Goal: Find specific page/section: Find specific page/section

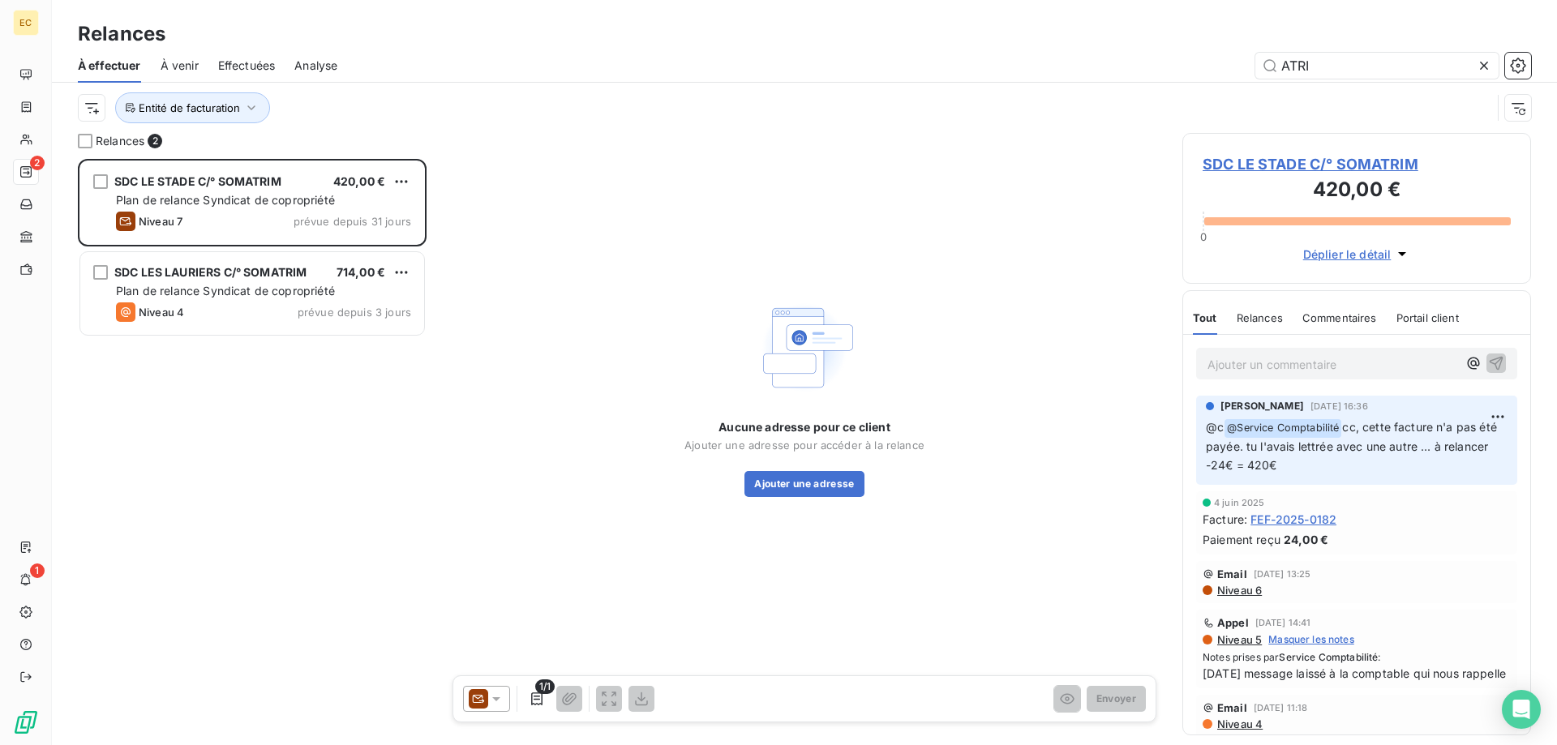
scroll to position [586, 349]
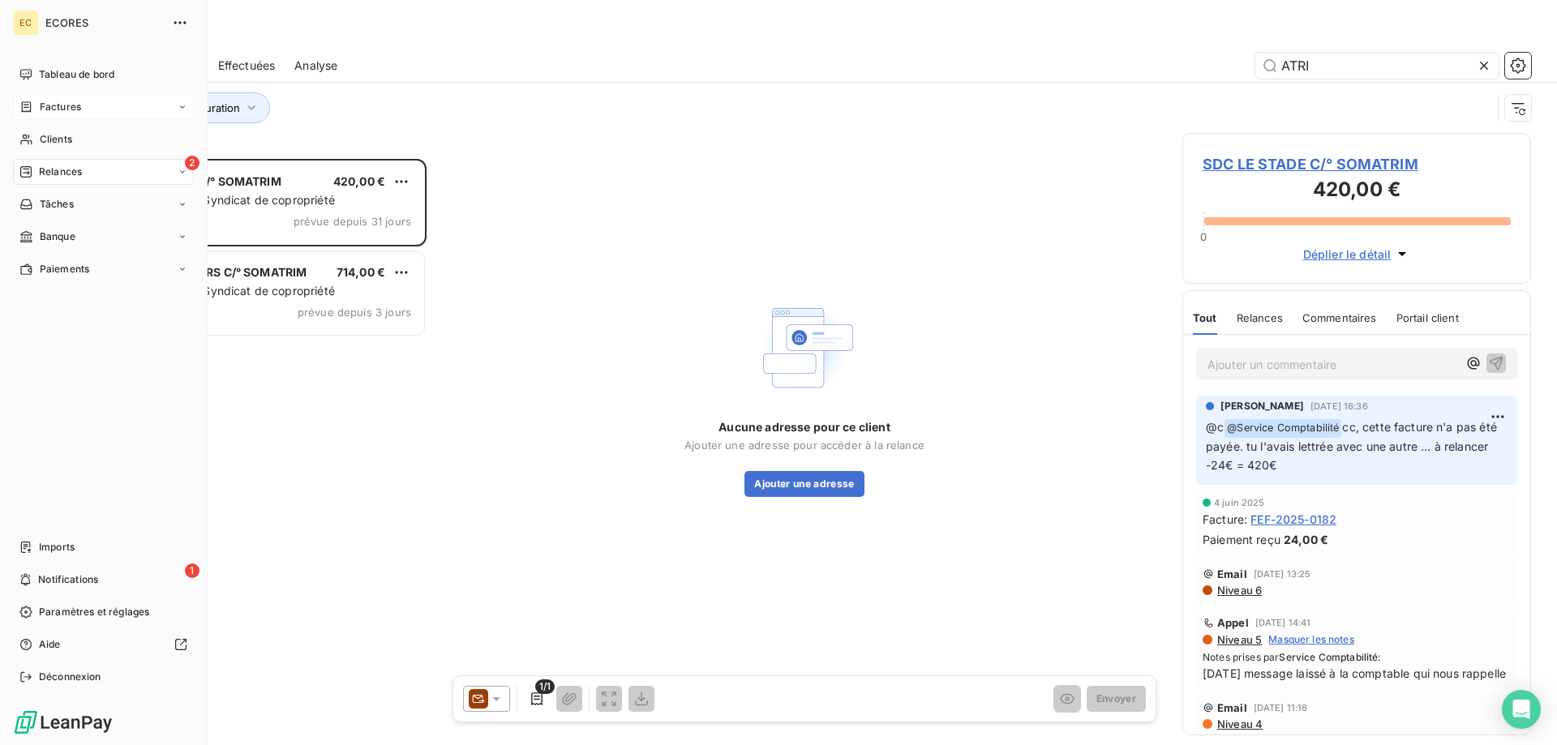
click at [68, 106] on span "Factures" at bounding box center [60, 107] width 41 height 15
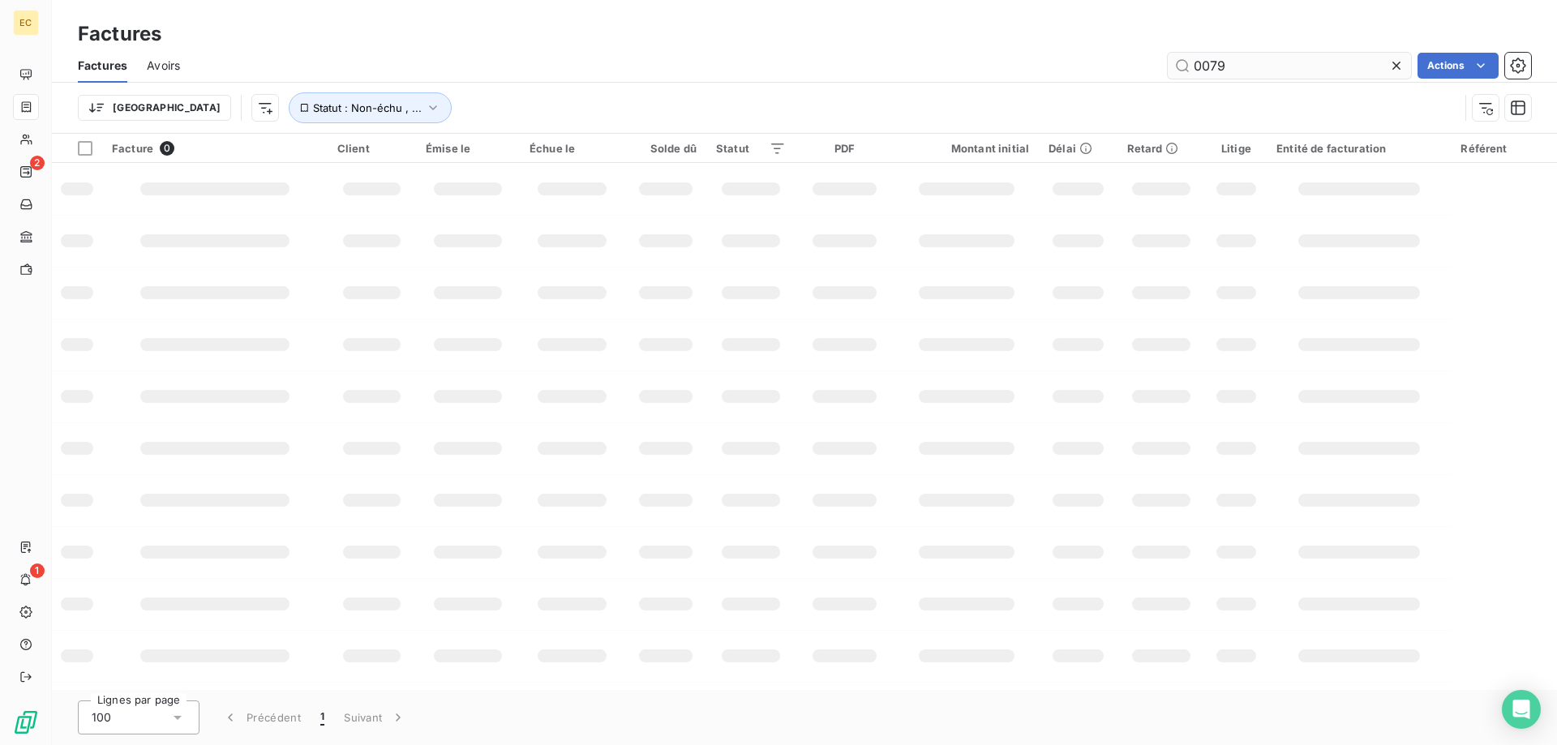
drag, startPoint x: 1269, startPoint y: 64, endPoint x: 1155, endPoint y: 66, distance: 113.5
click at [1168, 66] on input "0079" at bounding box center [1289, 66] width 243 height 26
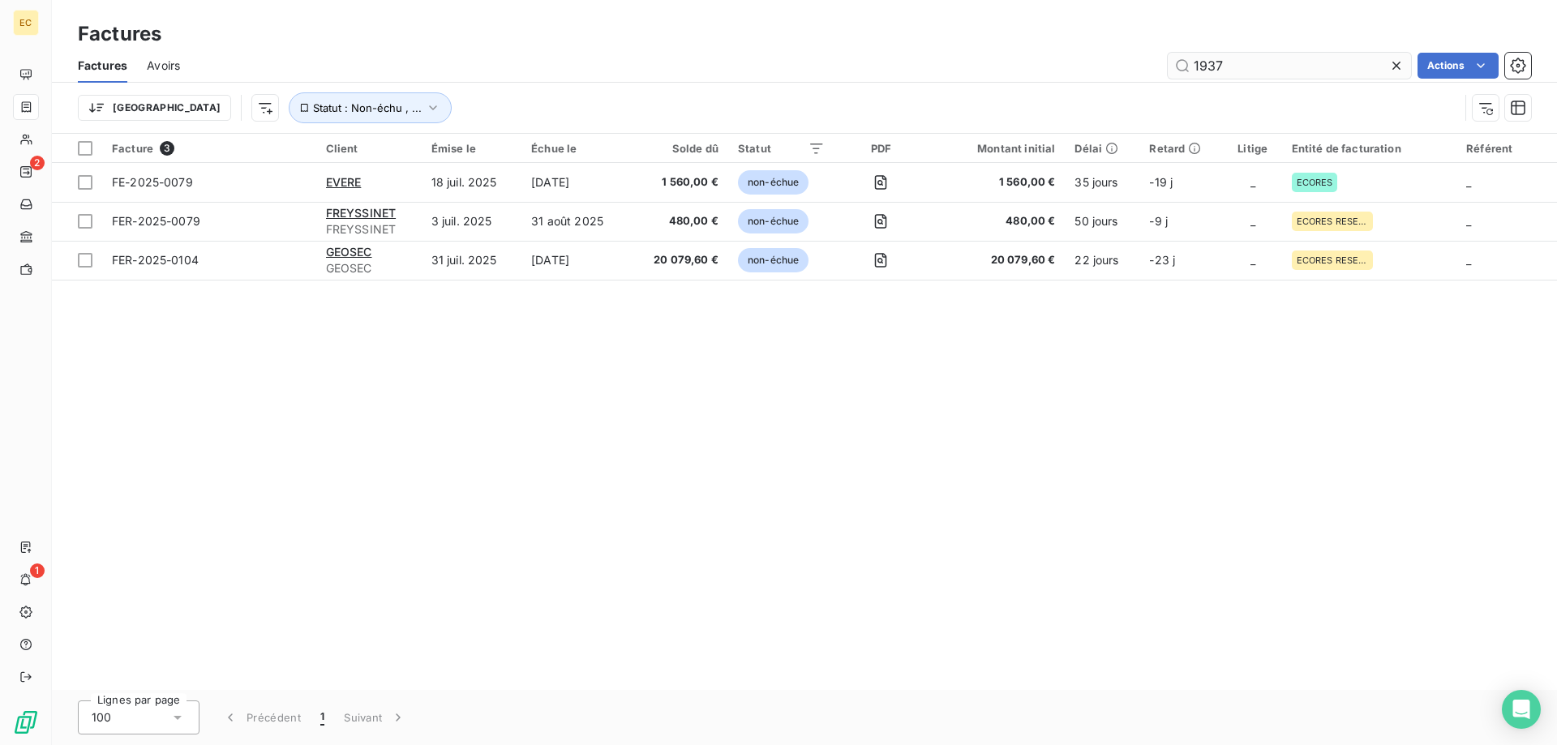
type input "1937"
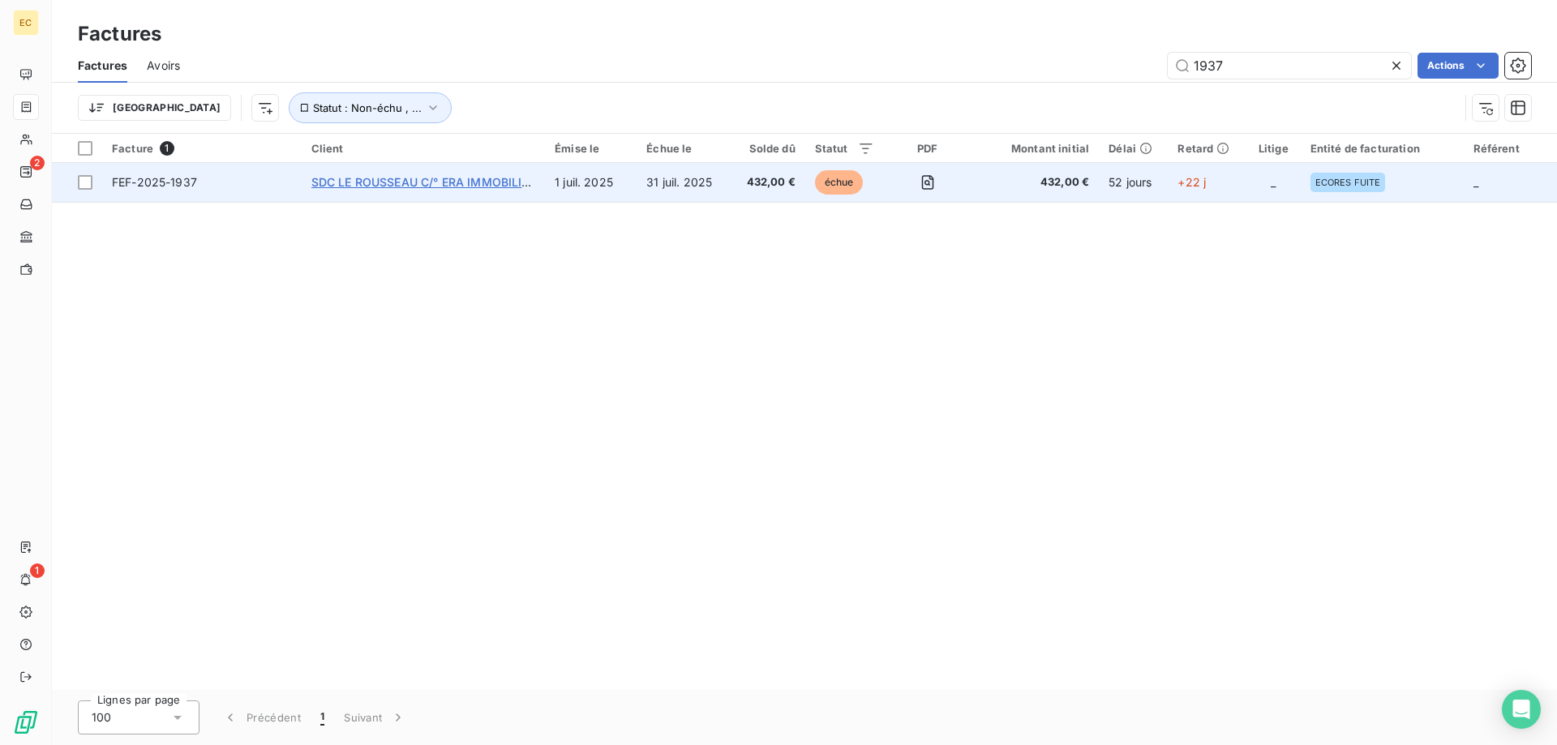
click at [426, 180] on span "SDC LE ROUSSEAU C/° ERA IMMOBILIER" at bounding box center [423, 182] width 225 height 14
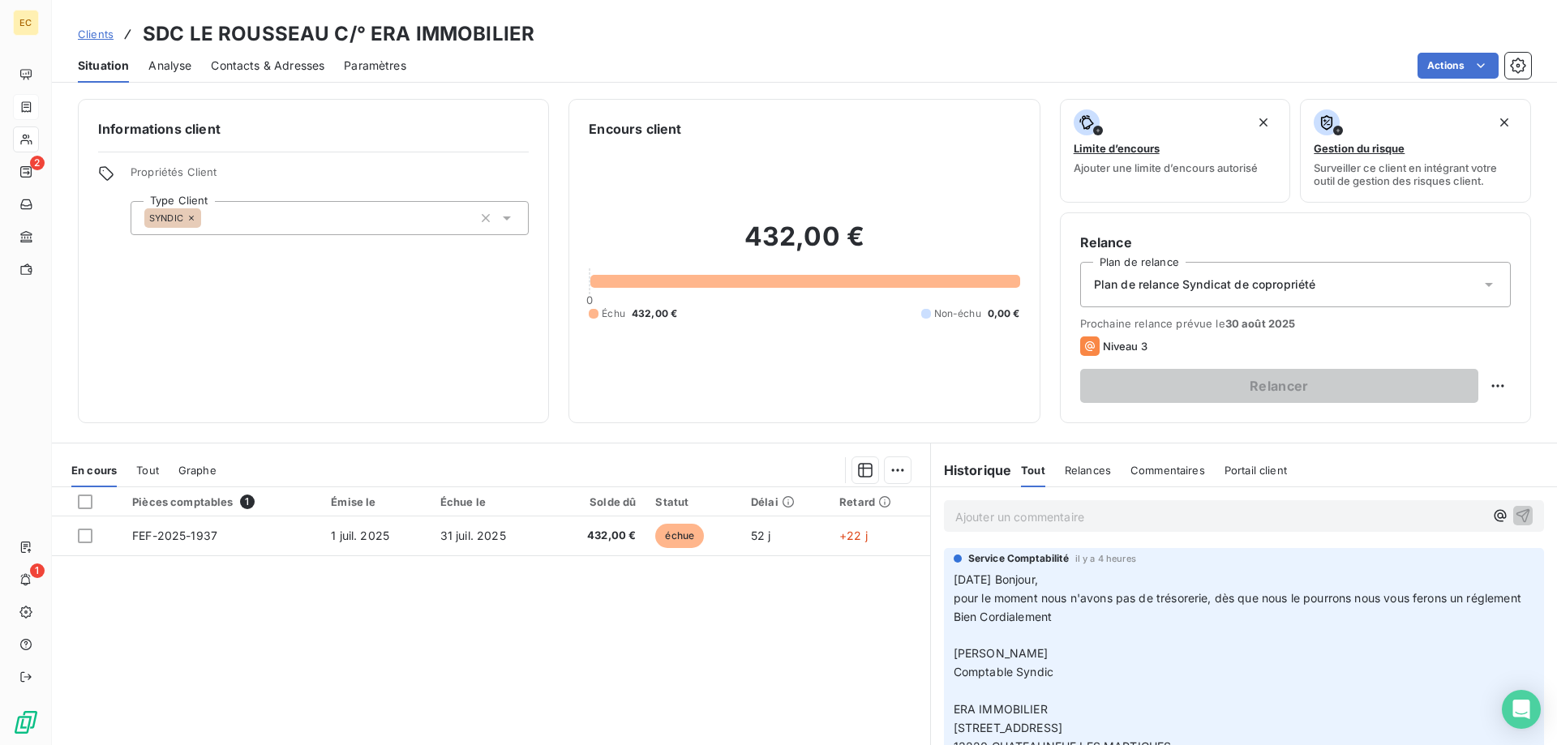
click at [1022, 524] on p "Ajouter un commentaire ﻿" at bounding box center [1219, 517] width 529 height 20
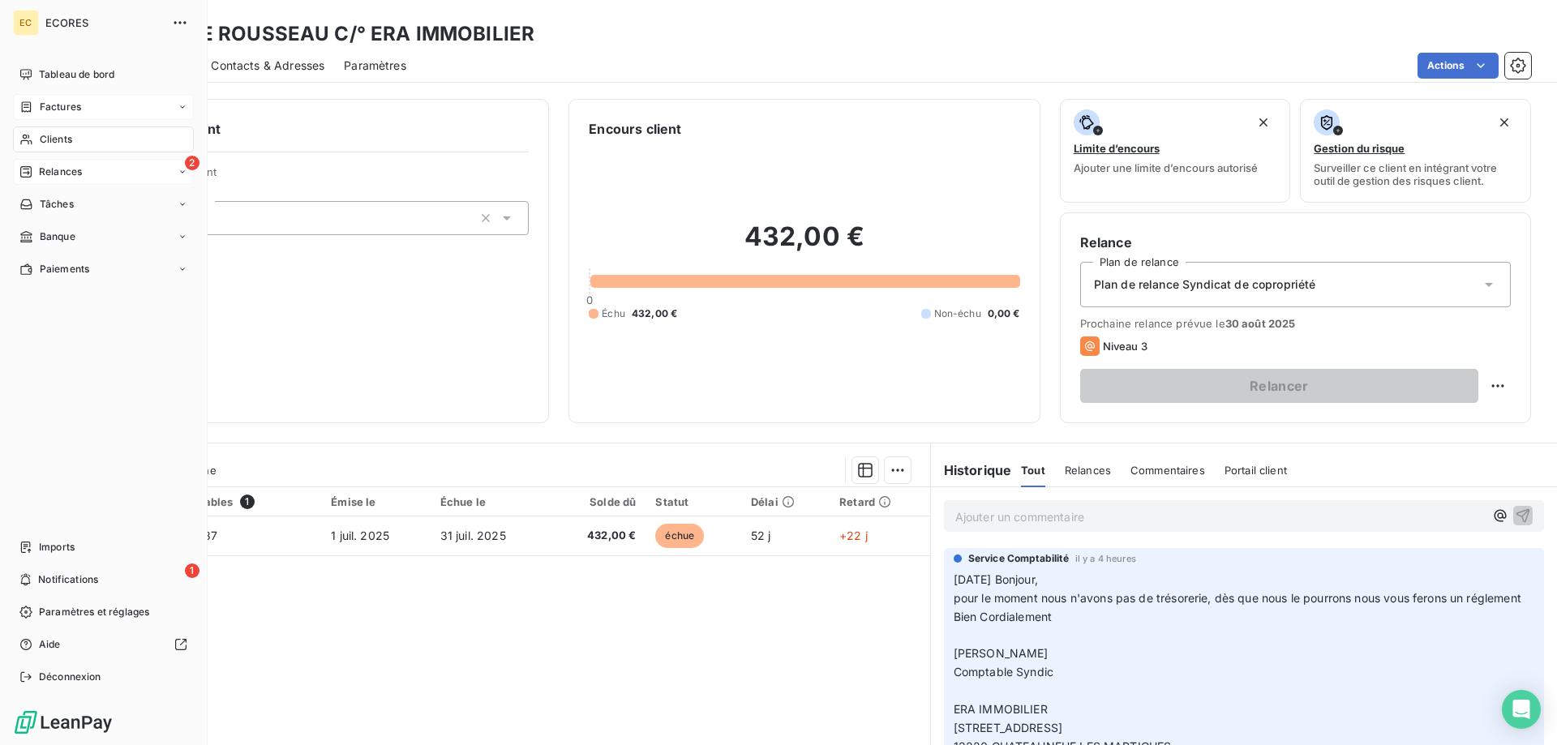
click at [39, 168] on span "Relances" at bounding box center [60, 172] width 43 height 15
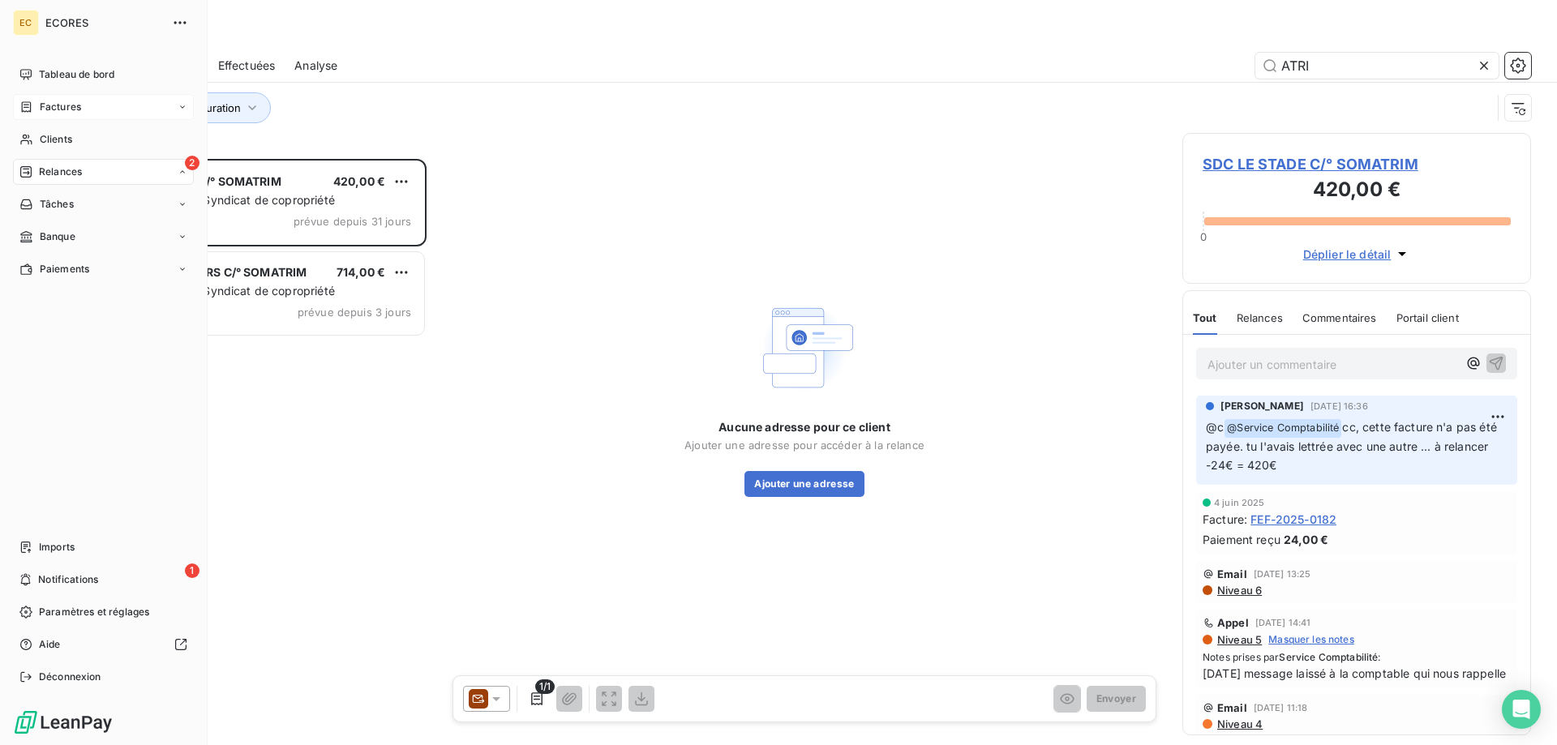
scroll to position [586, 349]
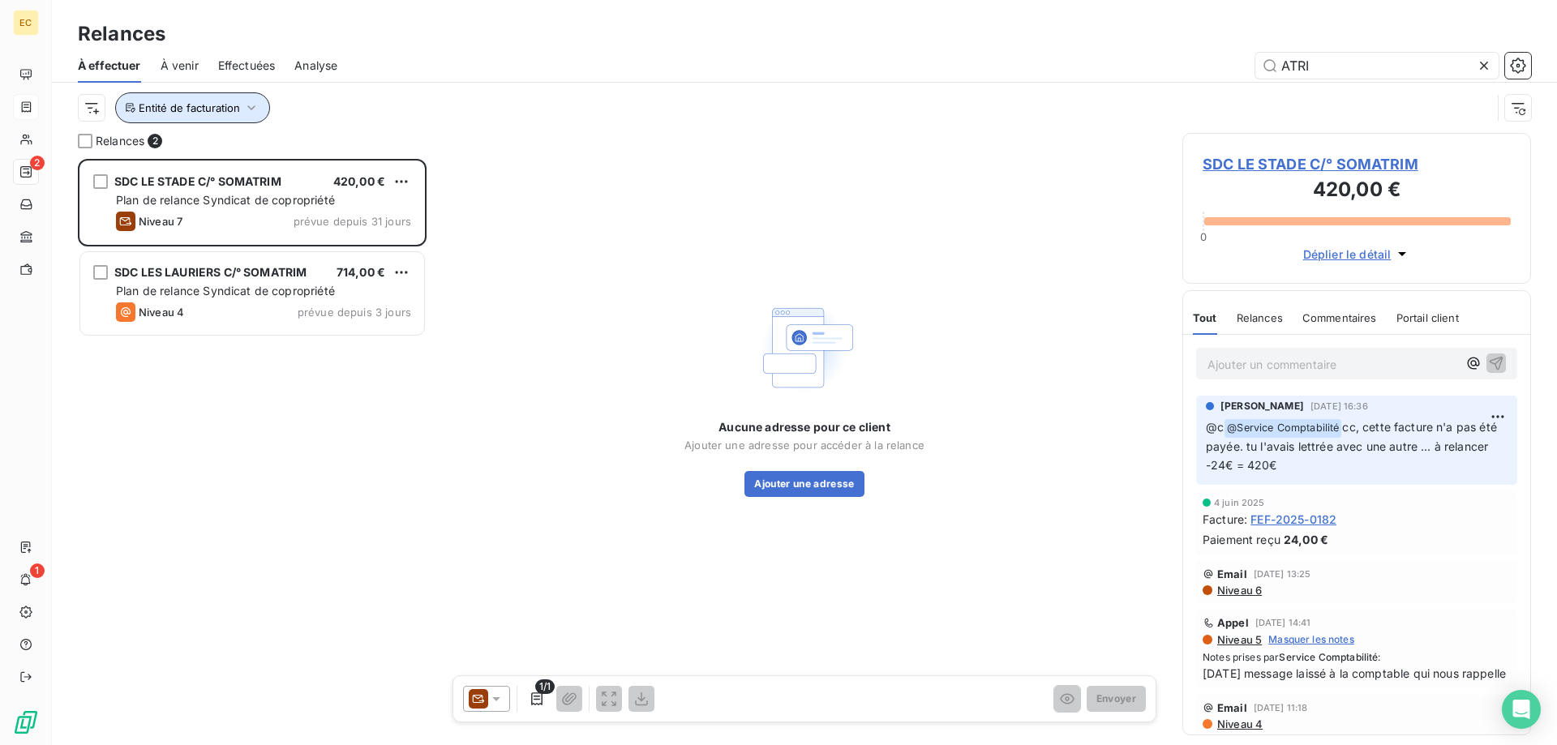
click at [252, 111] on icon "button" at bounding box center [251, 108] width 16 height 16
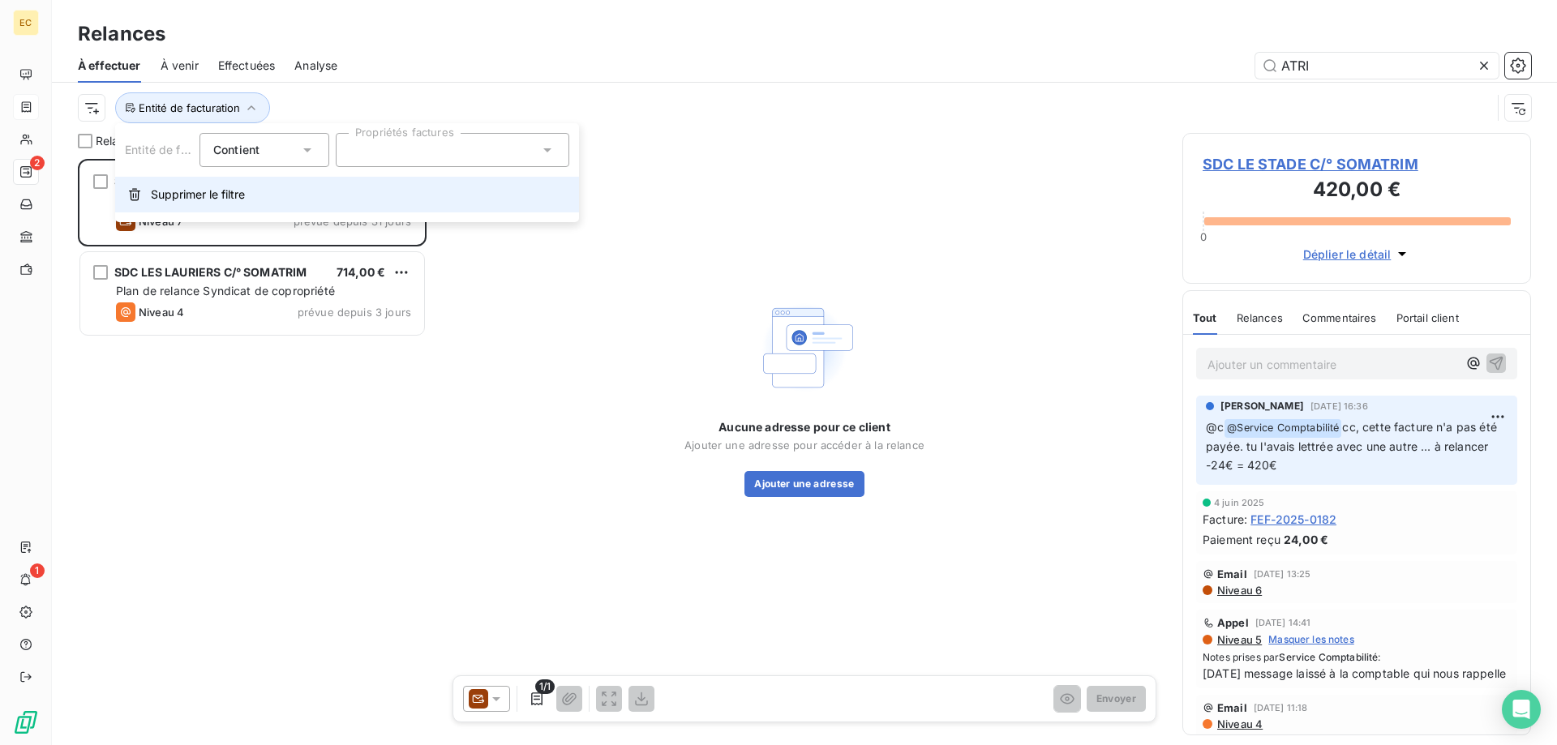
click at [215, 195] on span "Supprimer le filtre" at bounding box center [198, 194] width 94 height 16
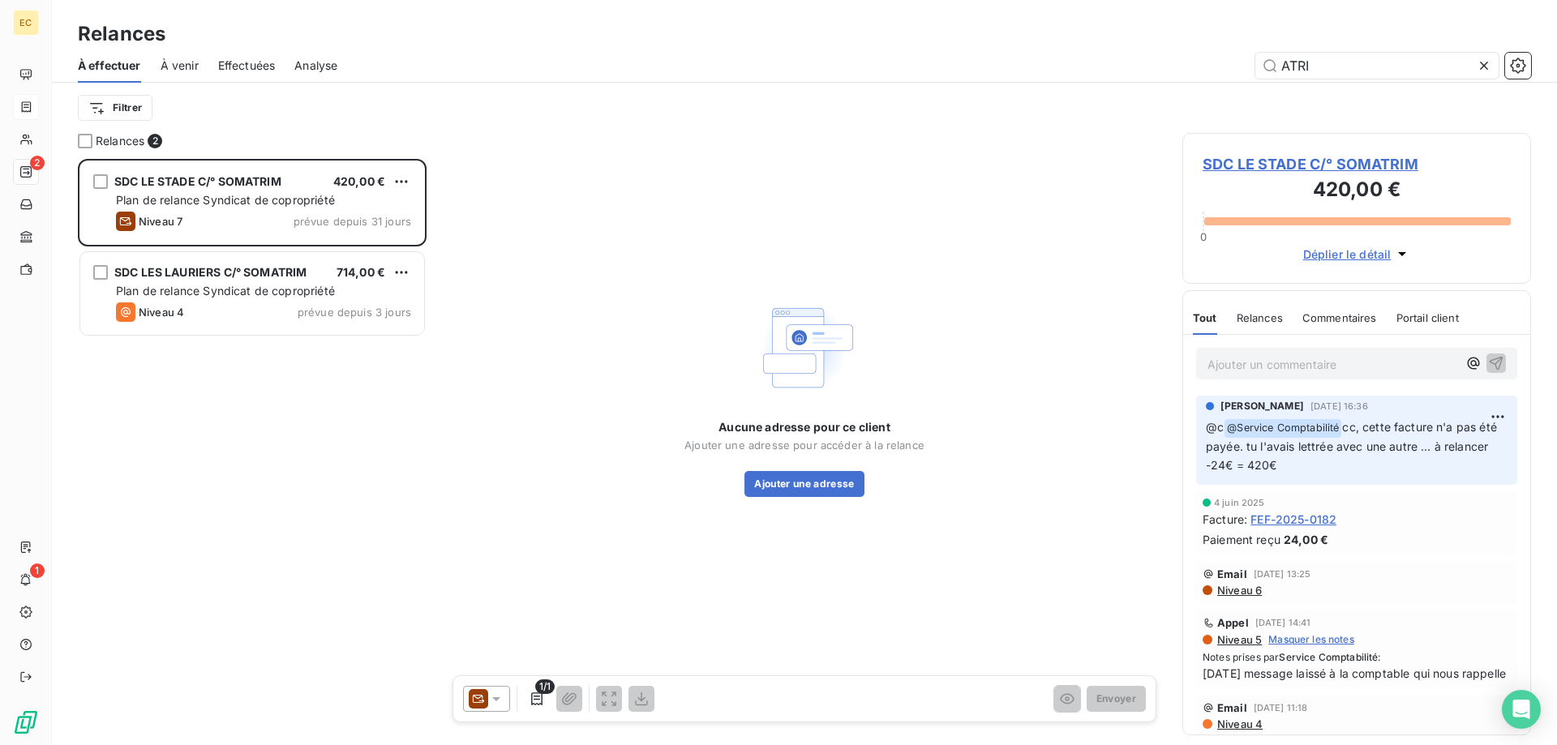
click at [1483, 67] on icon at bounding box center [1484, 66] width 8 height 8
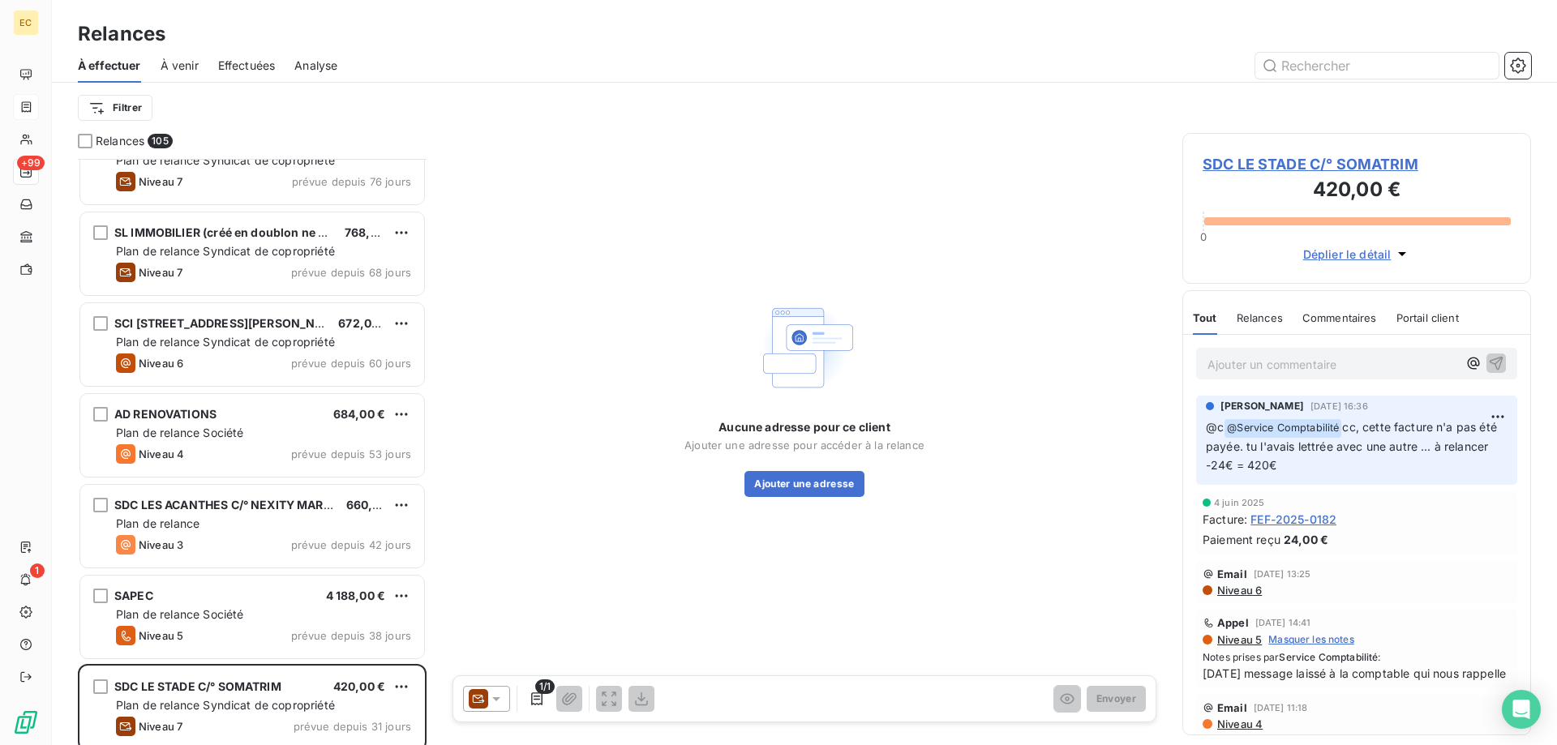
scroll to position [1903, 0]
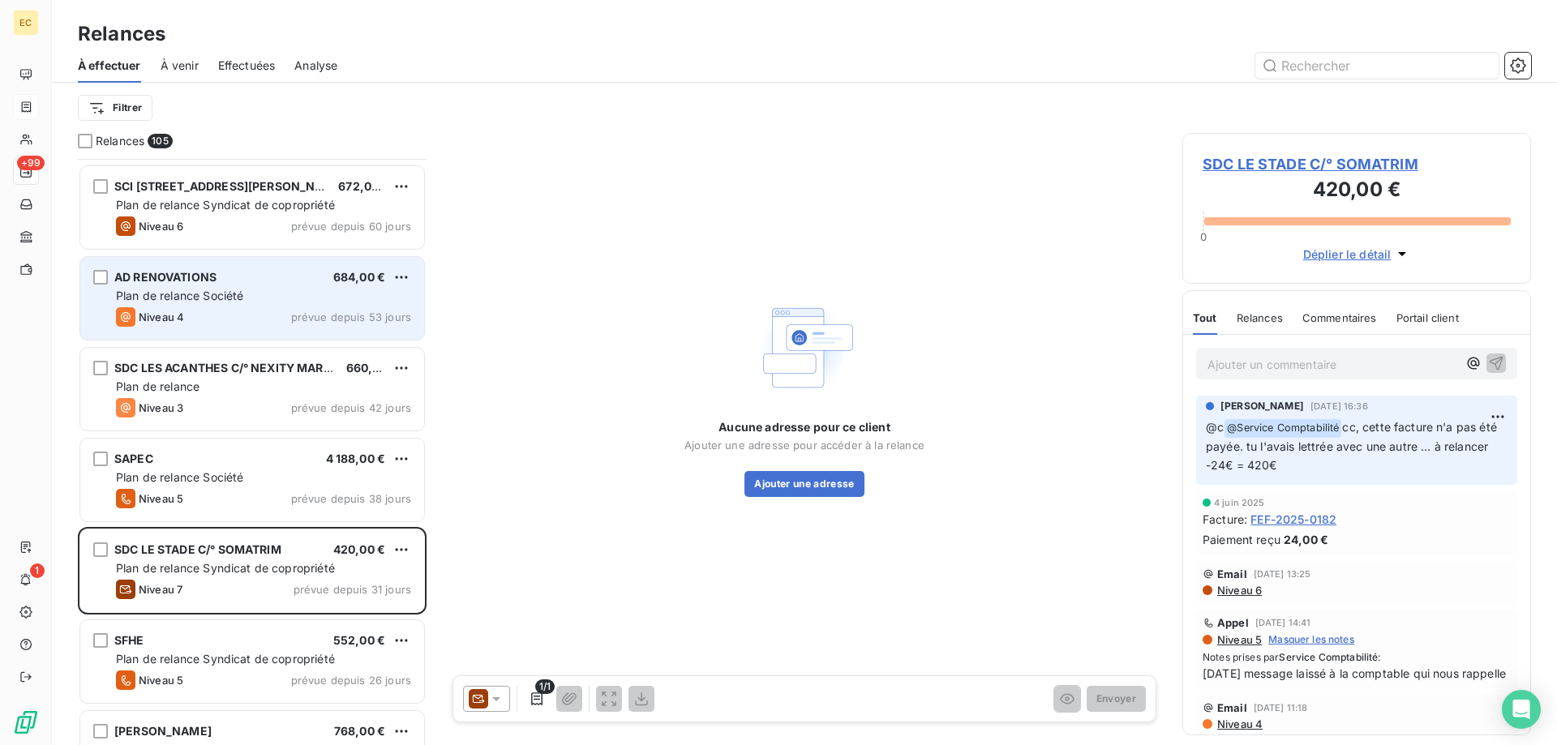
click at [212, 301] on span "Plan de relance Société" at bounding box center [179, 296] width 127 height 14
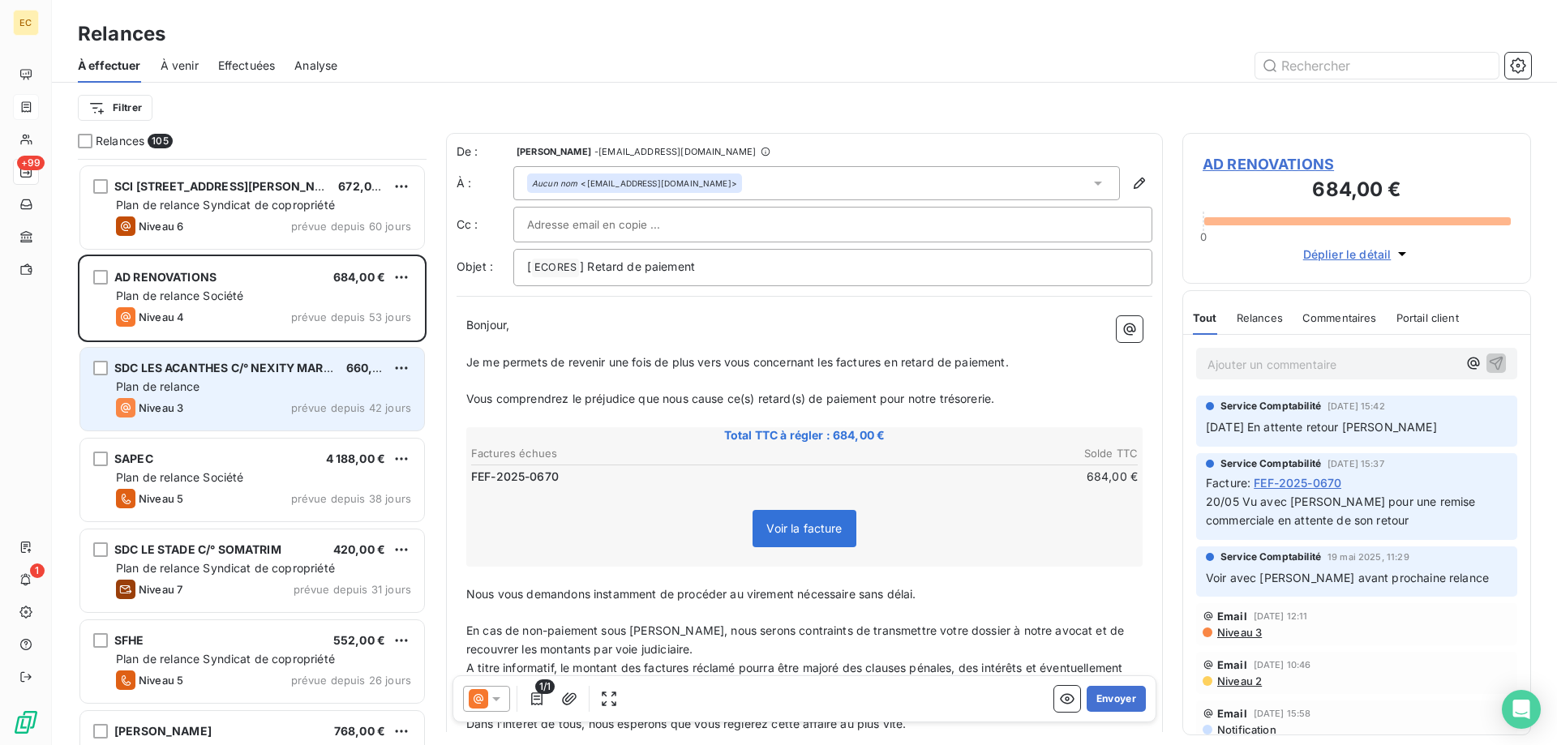
click at [201, 409] on div "Niveau 3 prévue depuis 42 jours" at bounding box center [263, 407] width 295 height 19
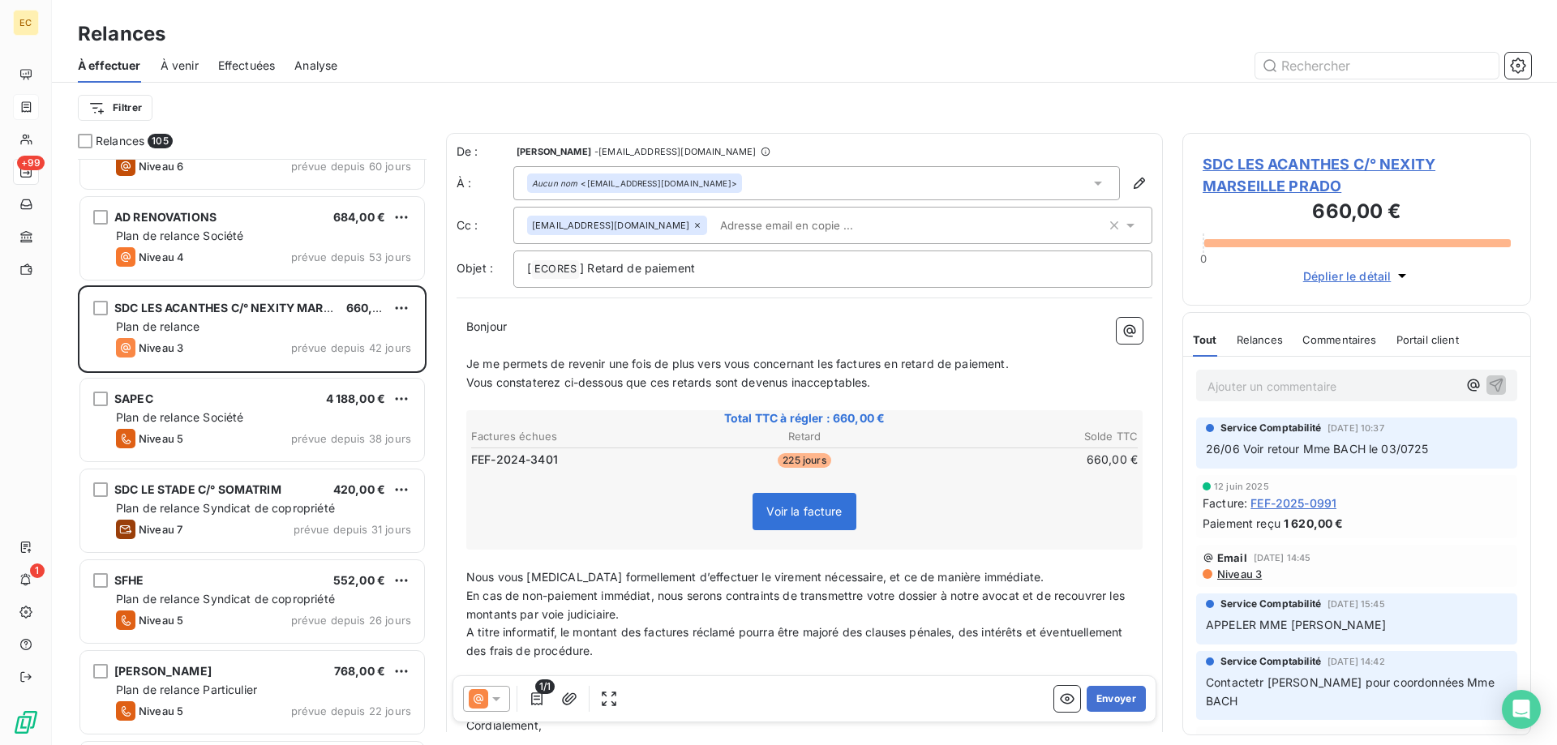
scroll to position [1986, 0]
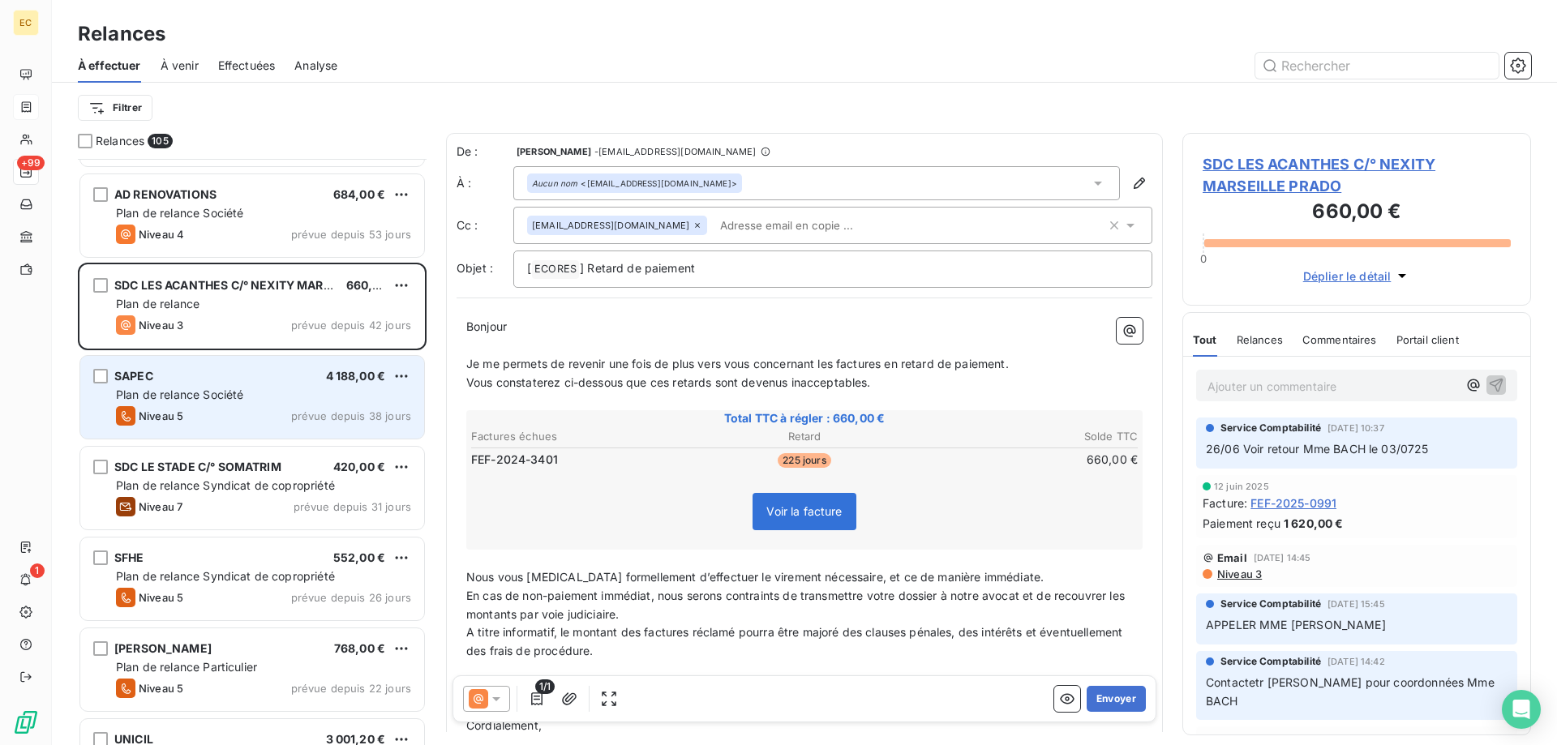
click at [176, 414] on span "Niveau 5" at bounding box center [161, 415] width 45 height 13
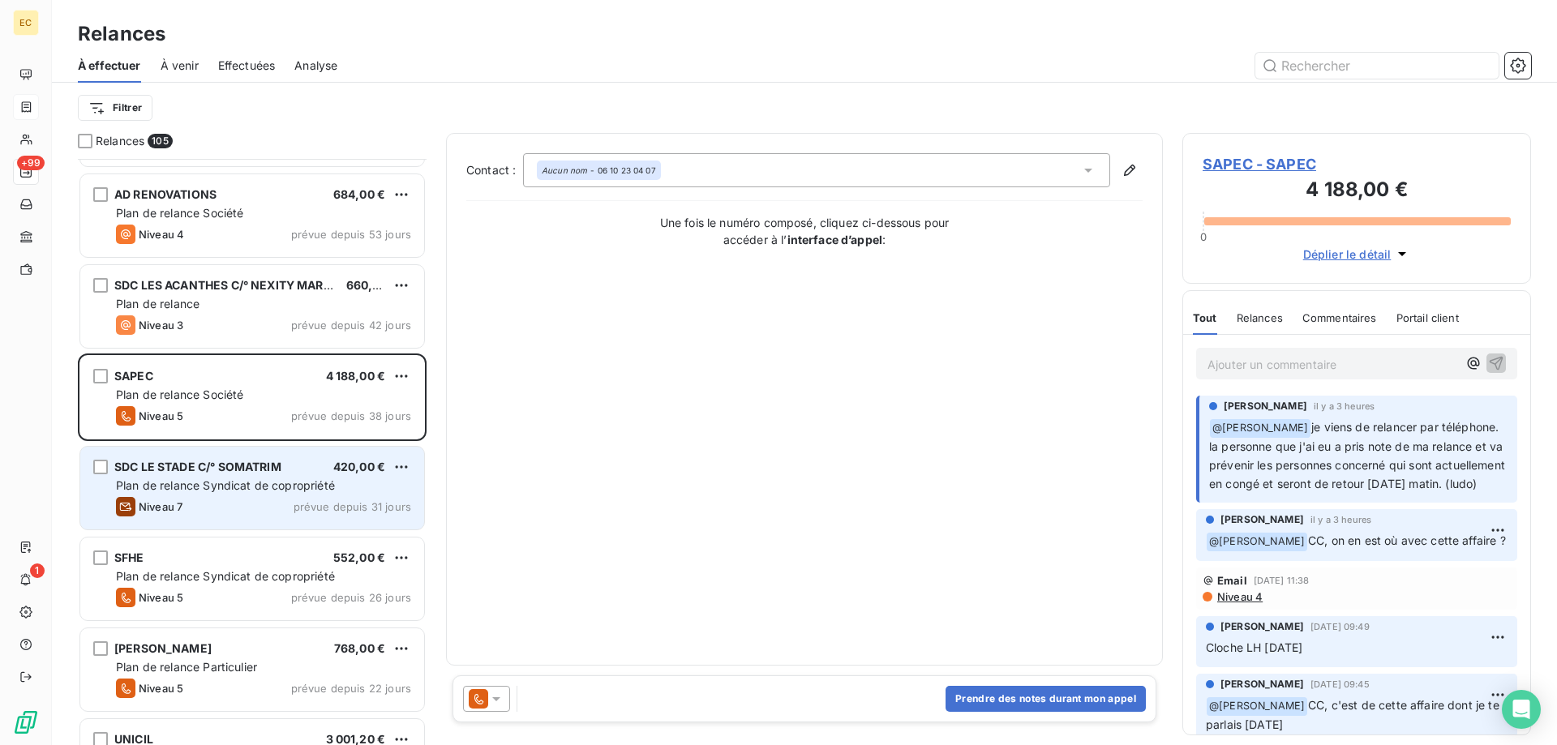
click at [169, 487] on span "Plan de relance Syndicat de copropriété" at bounding box center [225, 485] width 219 height 14
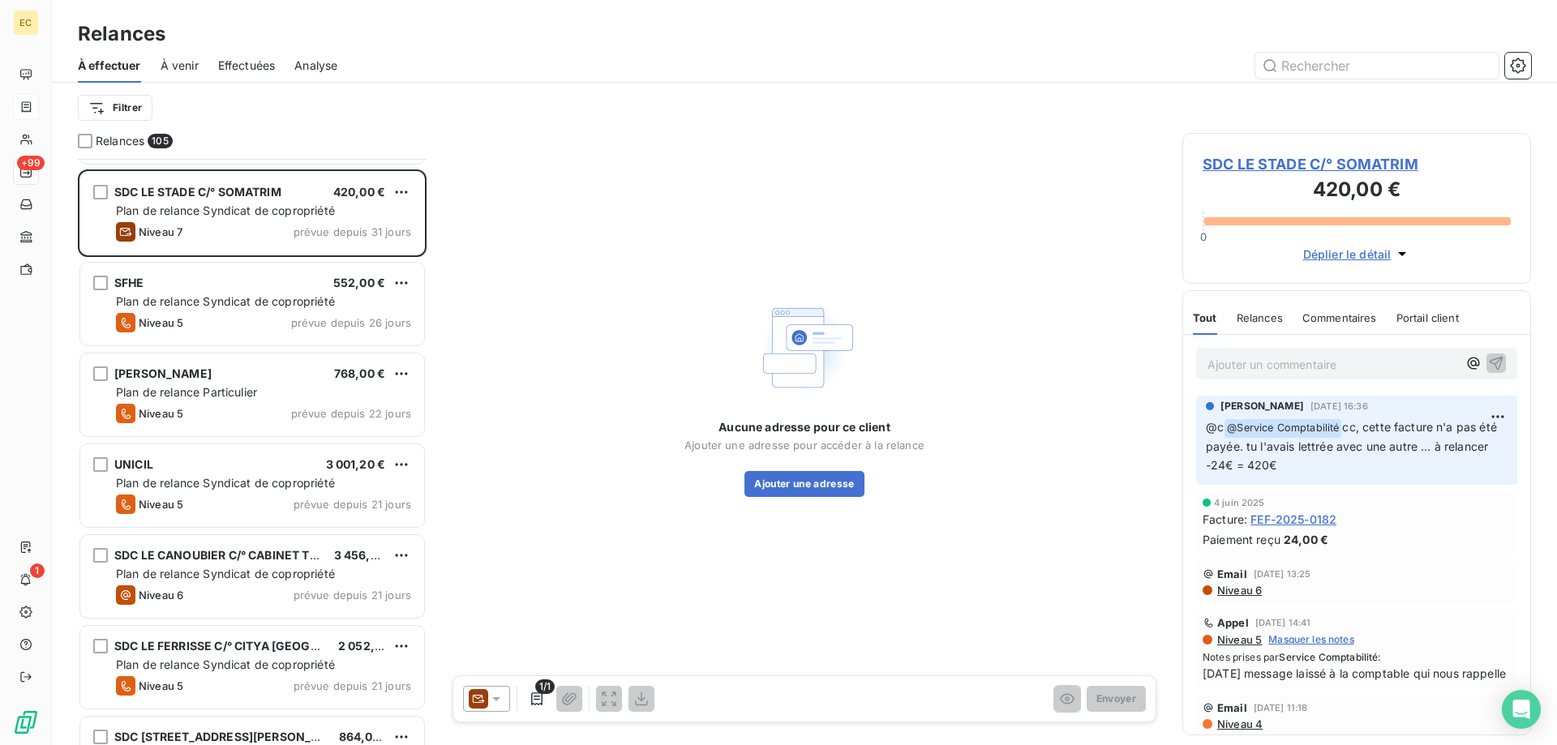
scroll to position [2317, 0]
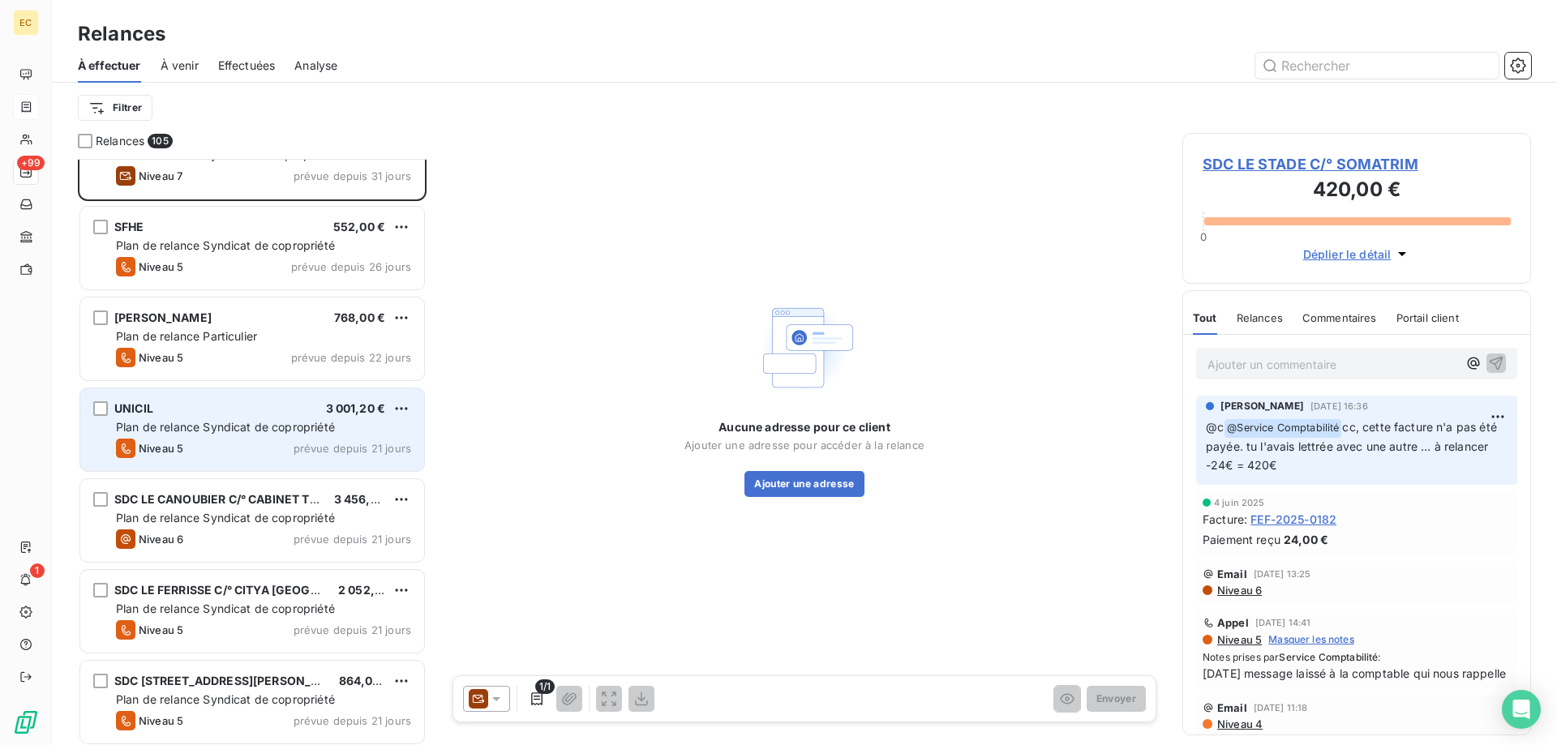
click at [199, 424] on span "Plan de relance Syndicat de copropriété" at bounding box center [225, 427] width 219 height 14
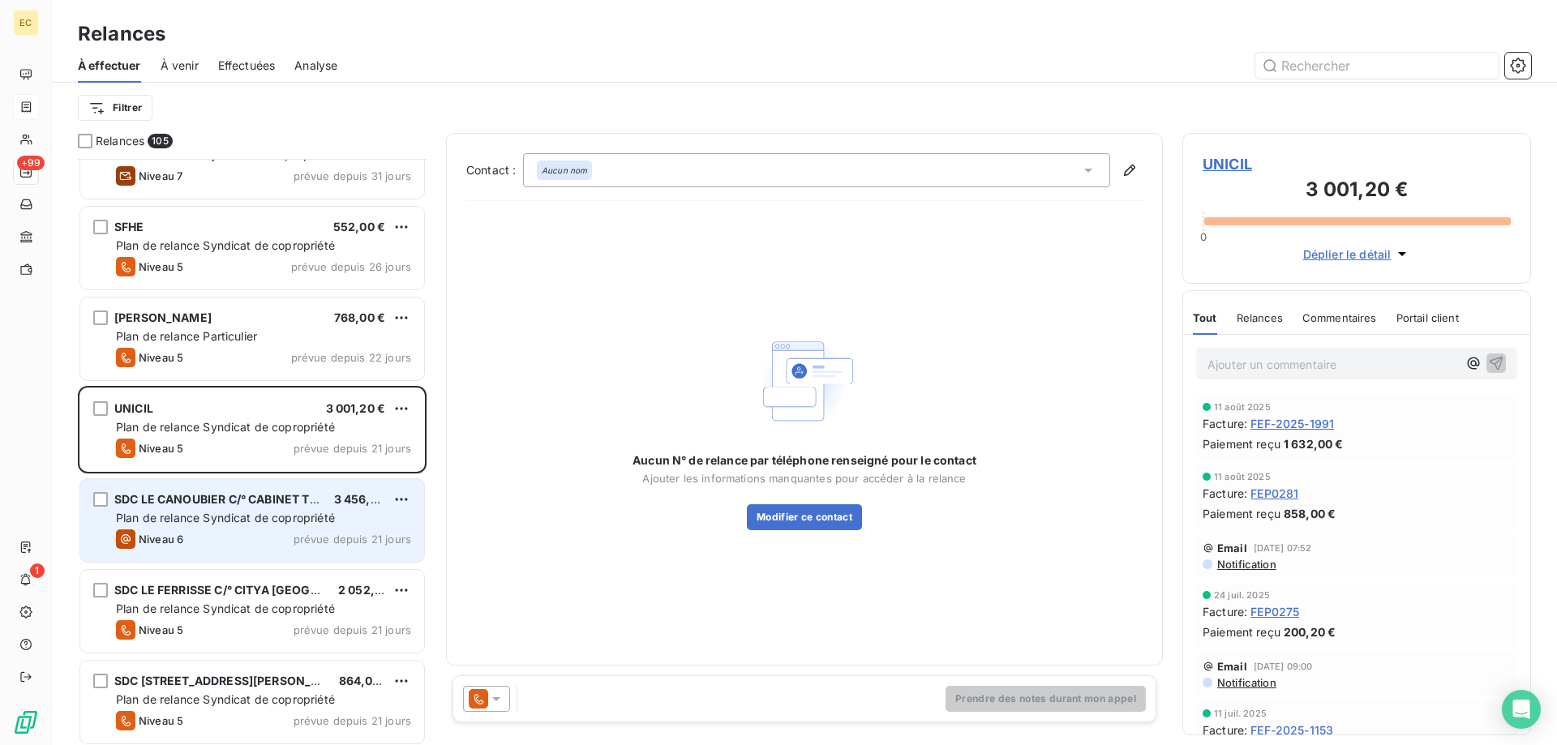
click at [213, 517] on span "Plan de relance Syndicat de copropriété" at bounding box center [225, 518] width 219 height 14
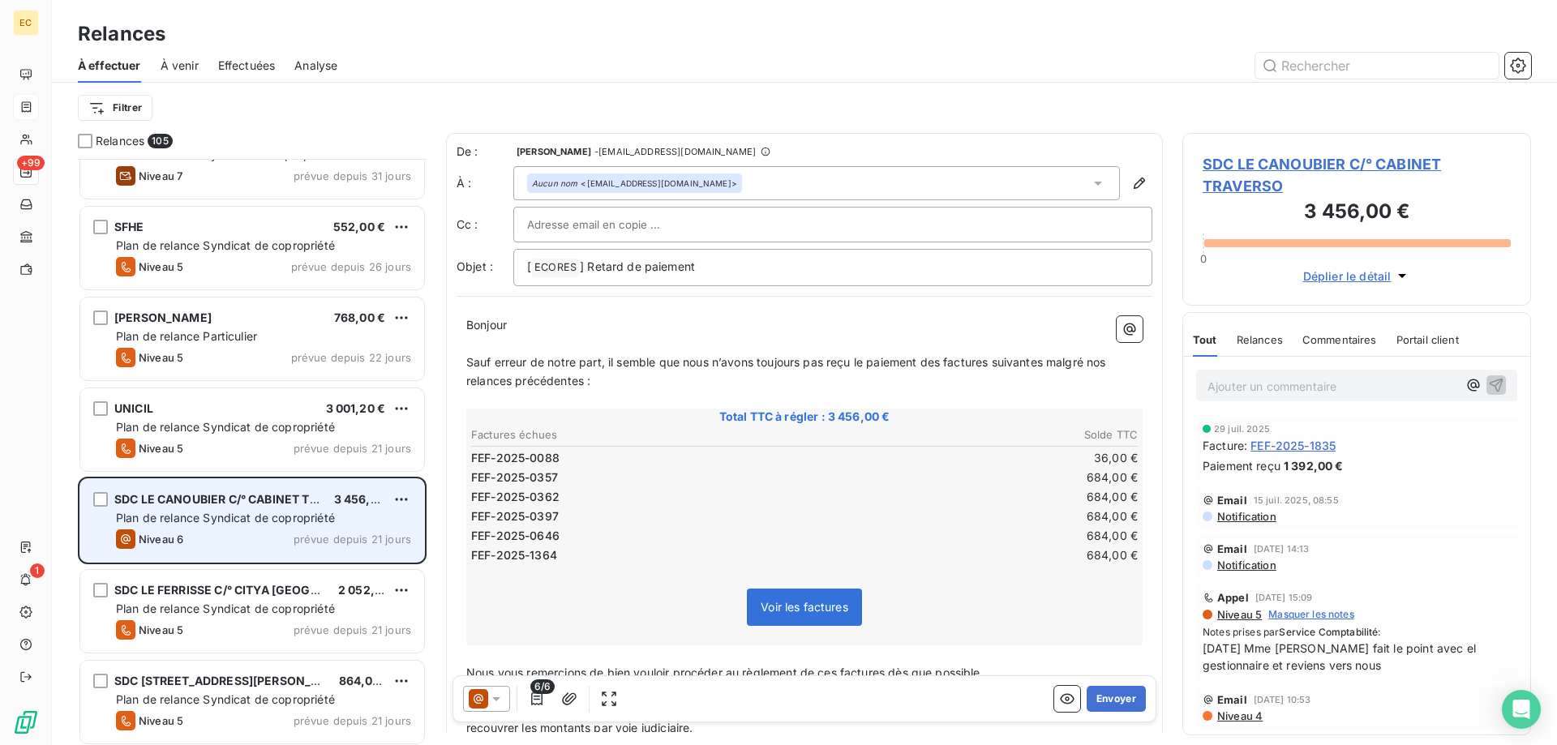
scroll to position [2565, 0]
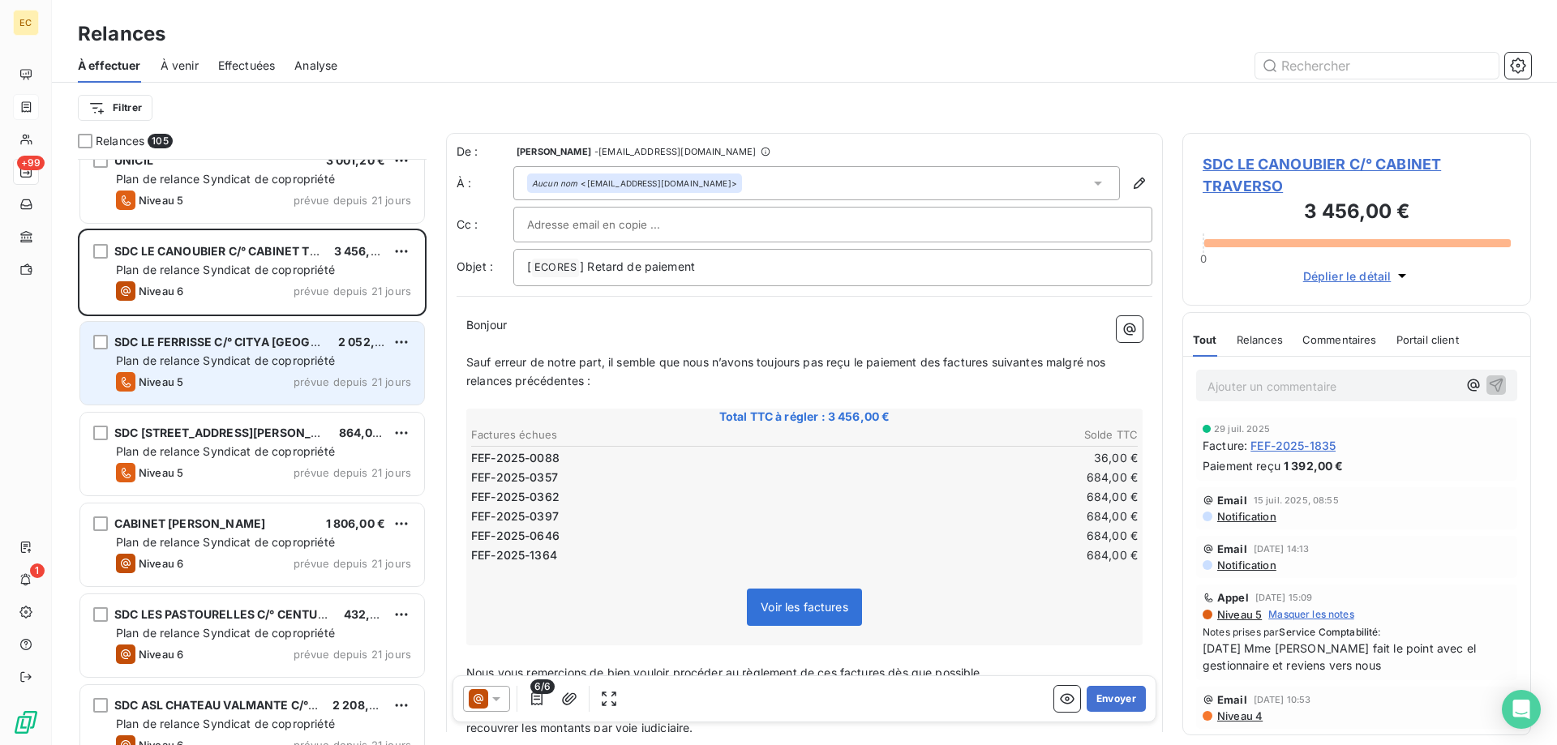
click at [223, 394] on div "SDC LE FERRISSE C/° CITYA SOGEMA 2 052,00 € Plan de relance Syndicat de copropr…" at bounding box center [252, 363] width 344 height 83
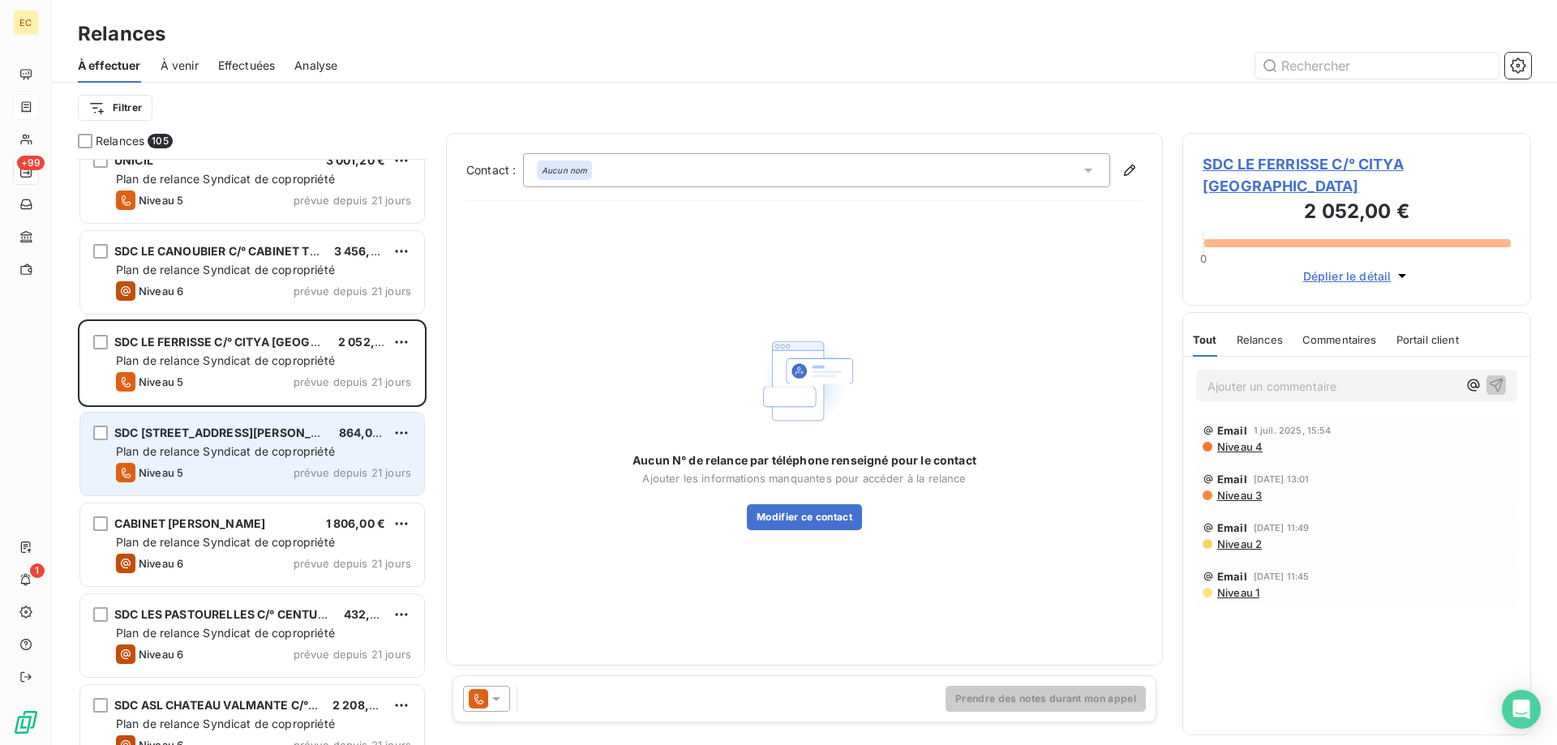
click at [215, 474] on div "Niveau 5 prévue depuis 21 jours" at bounding box center [263, 472] width 295 height 19
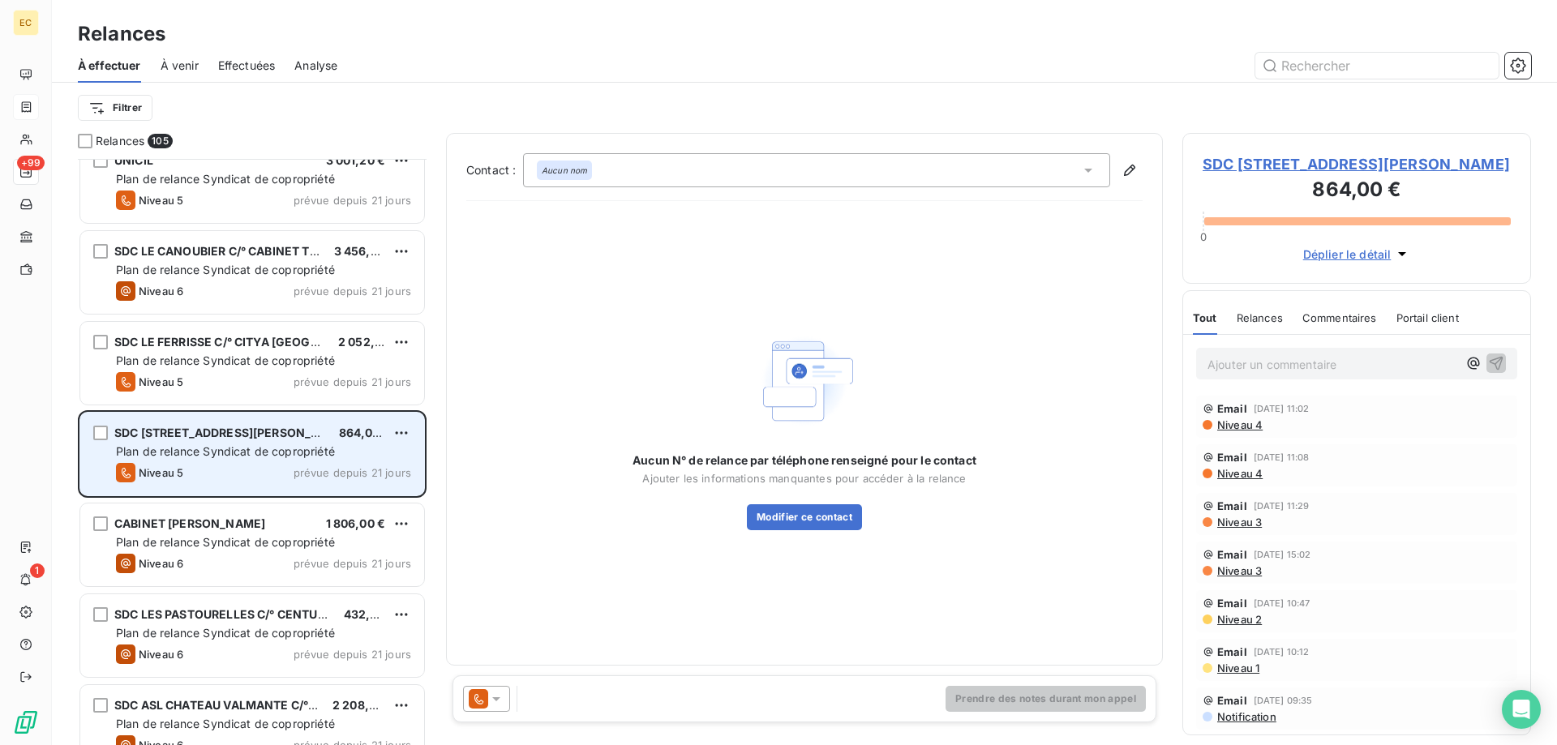
scroll to position [2647, 0]
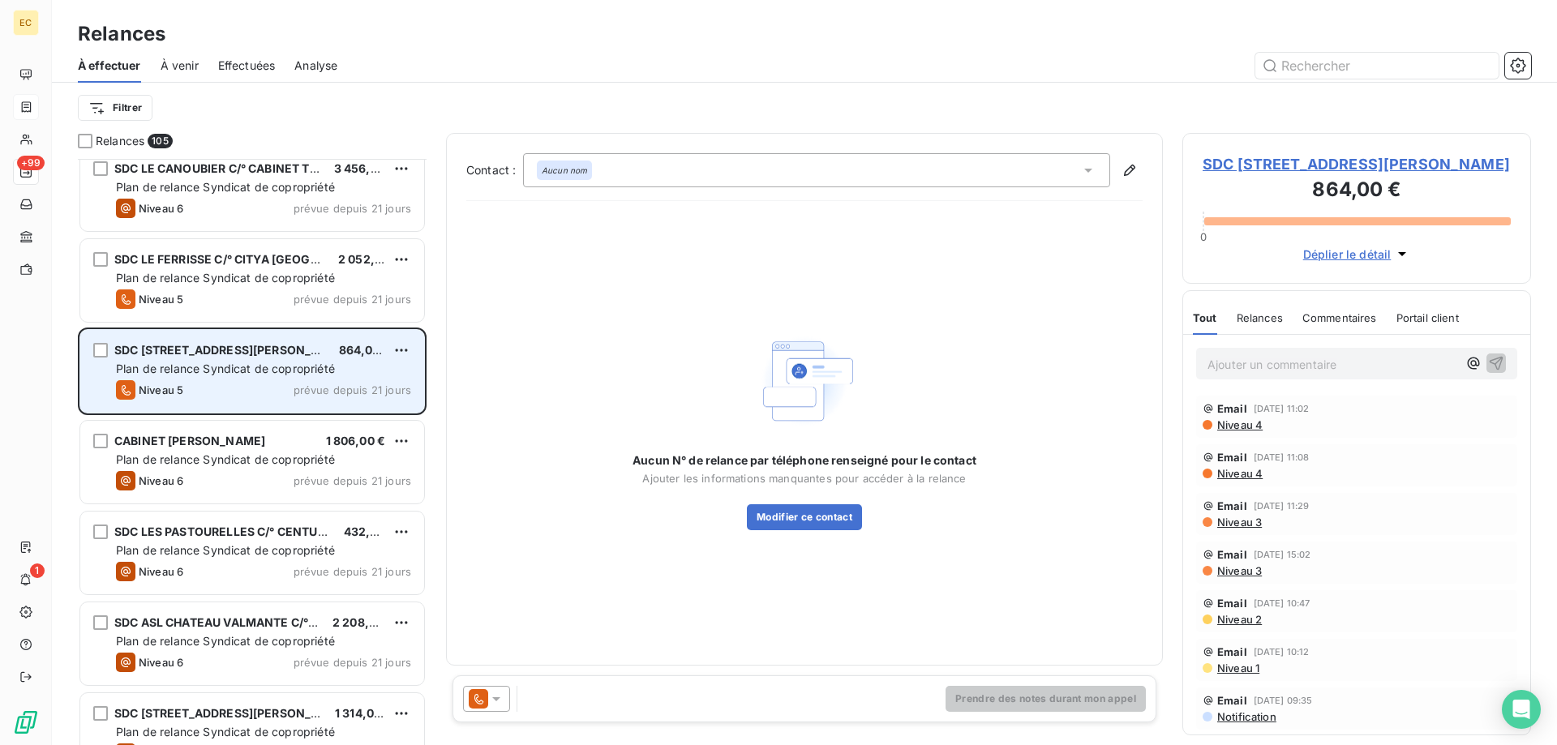
click at [215, 474] on div "Niveau 6 prévue depuis 21 jours" at bounding box center [263, 480] width 295 height 19
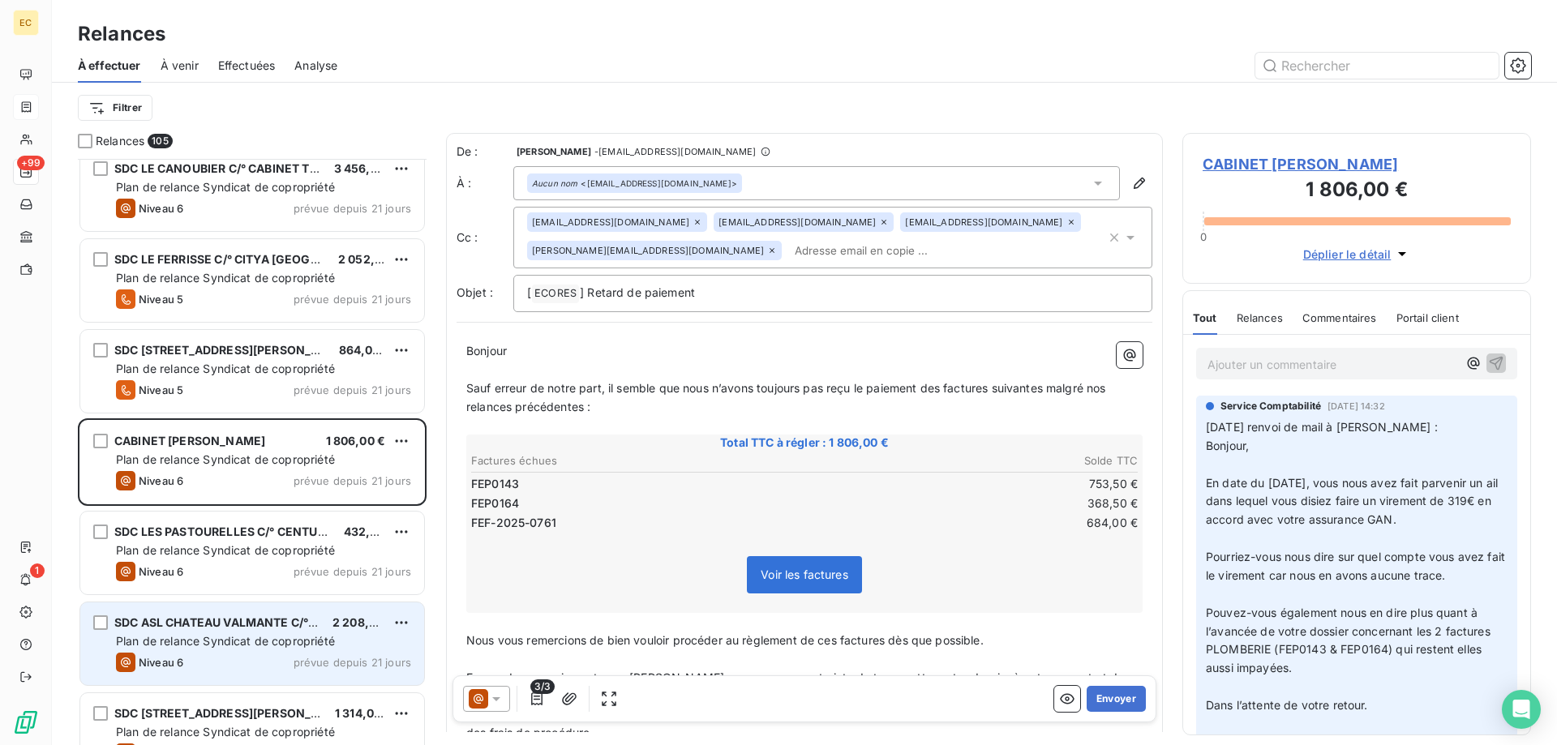
click at [242, 658] on div "Niveau 6 prévue depuis 21 jours" at bounding box center [263, 662] width 295 height 19
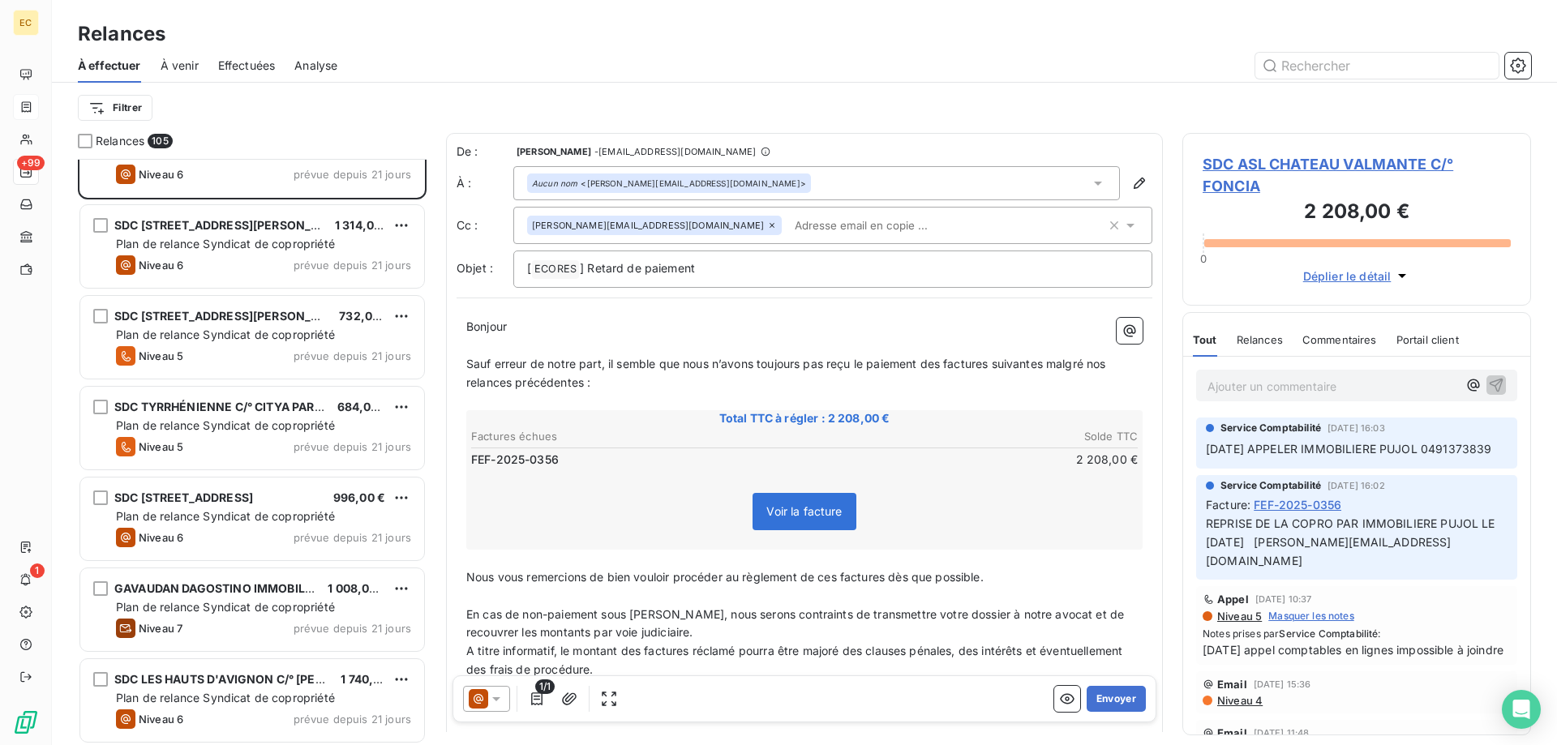
scroll to position [3144, 0]
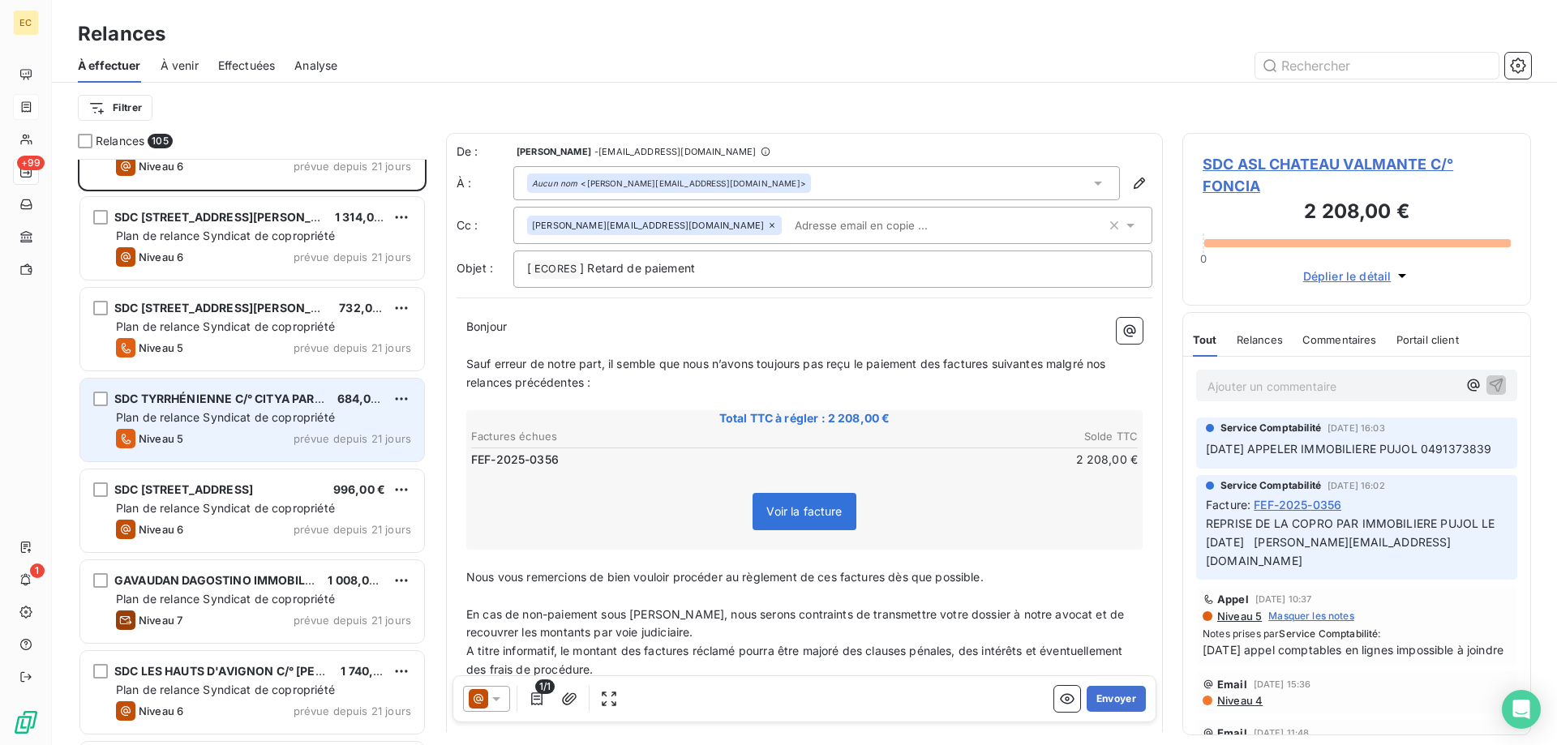
click at [256, 448] on div "SDC TYRRHÉNIENNE C/° CITYA PARADIS 684,00 € Plan de relance Syndicat de copropr…" at bounding box center [252, 420] width 344 height 83
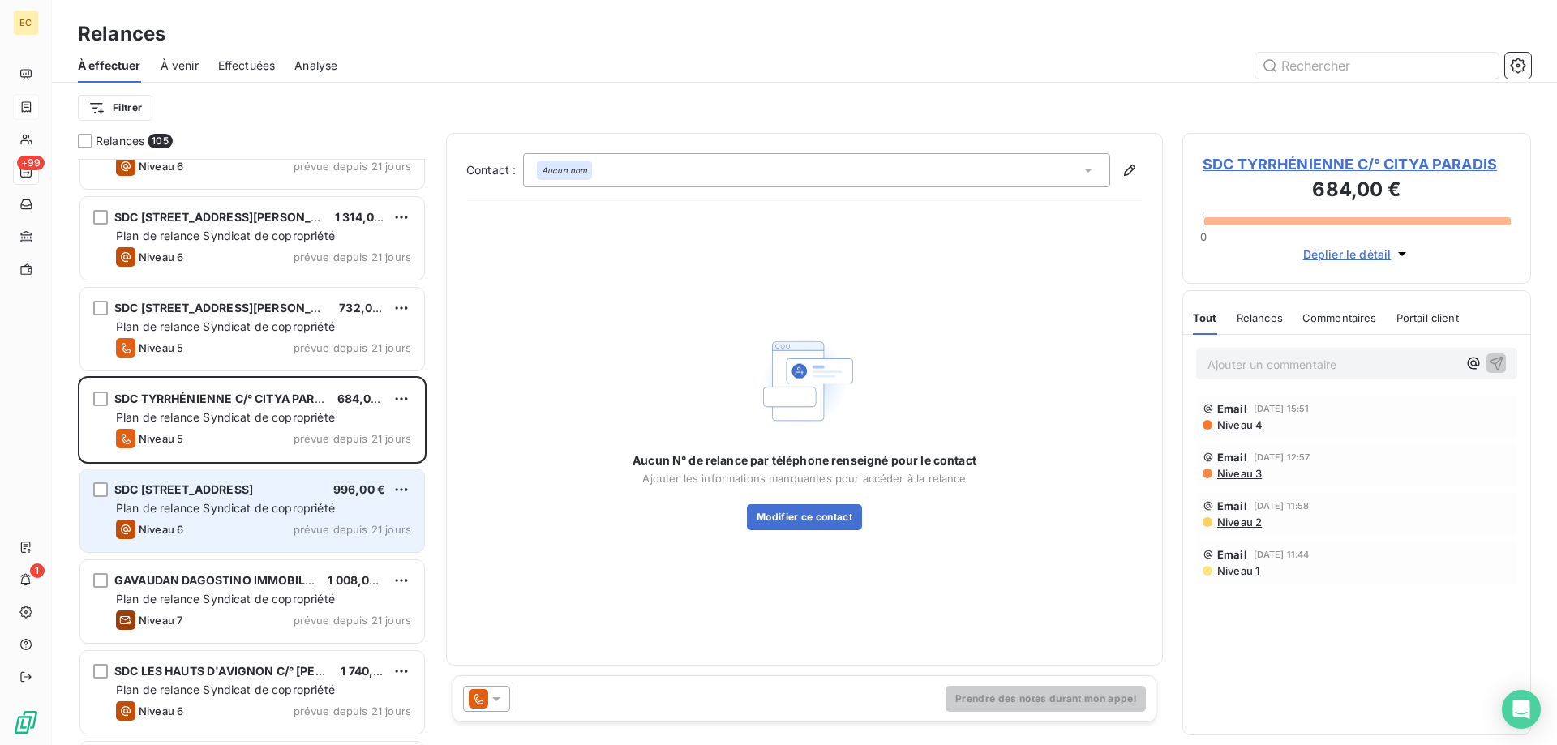
click at [245, 522] on div "Niveau 6 prévue depuis 21 jours" at bounding box center [263, 529] width 295 height 19
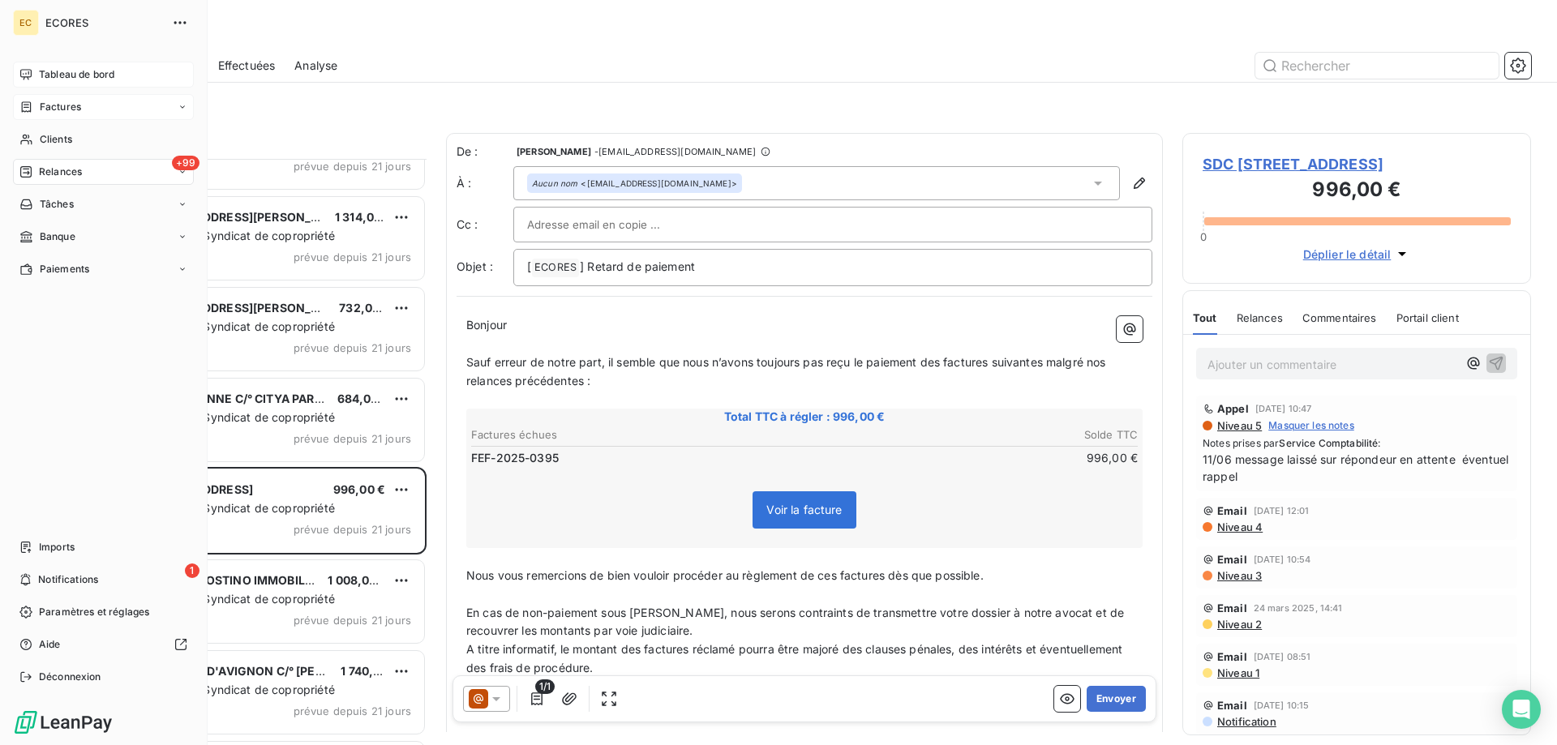
click at [111, 73] on span "Tableau de bord" at bounding box center [76, 74] width 75 height 15
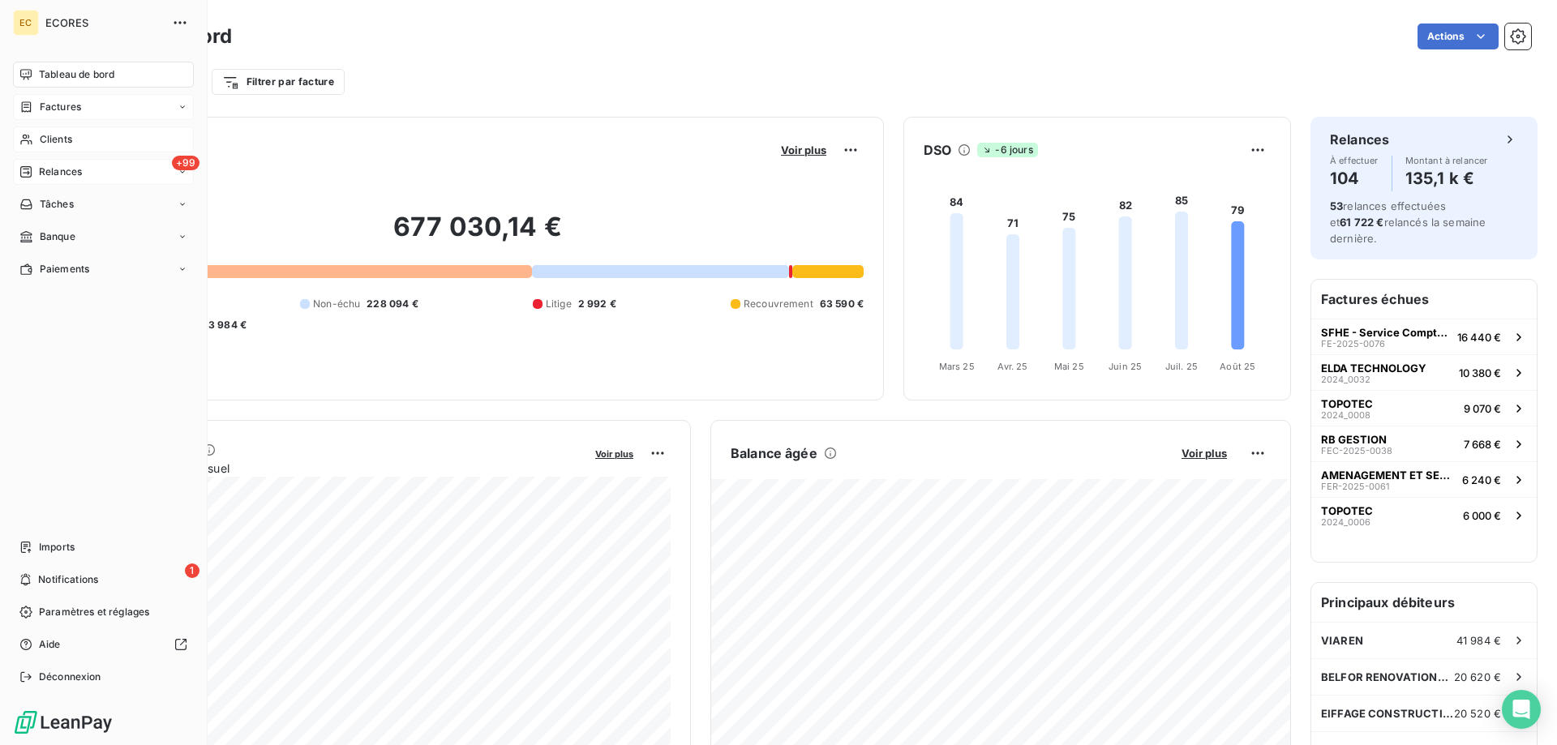
click at [72, 135] on span "Clients" at bounding box center [56, 139] width 32 height 15
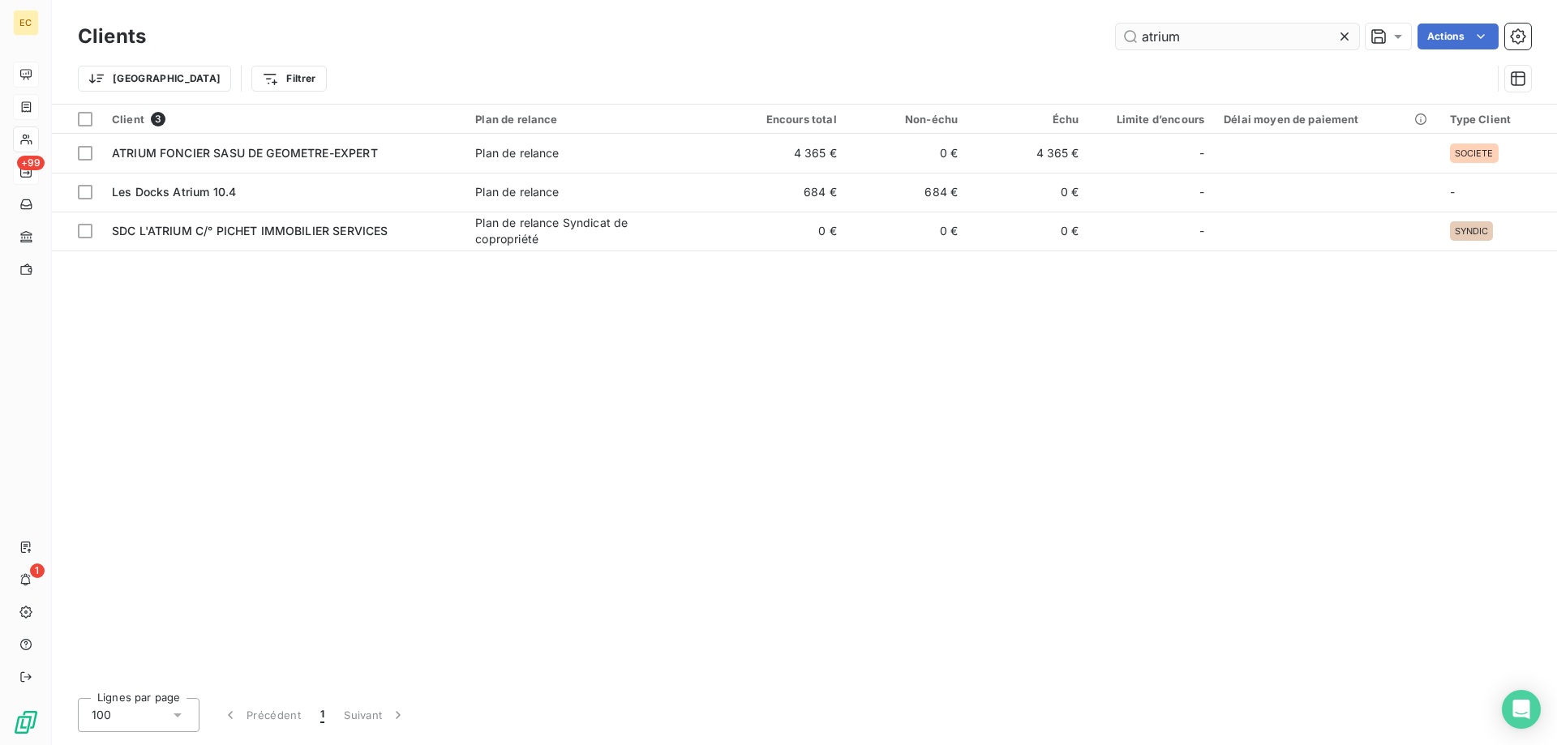
drag, startPoint x: 1221, startPoint y: 36, endPoint x: 1065, endPoint y: 36, distance: 156.5
click at [1116, 36] on input "atrium" at bounding box center [1237, 37] width 243 height 26
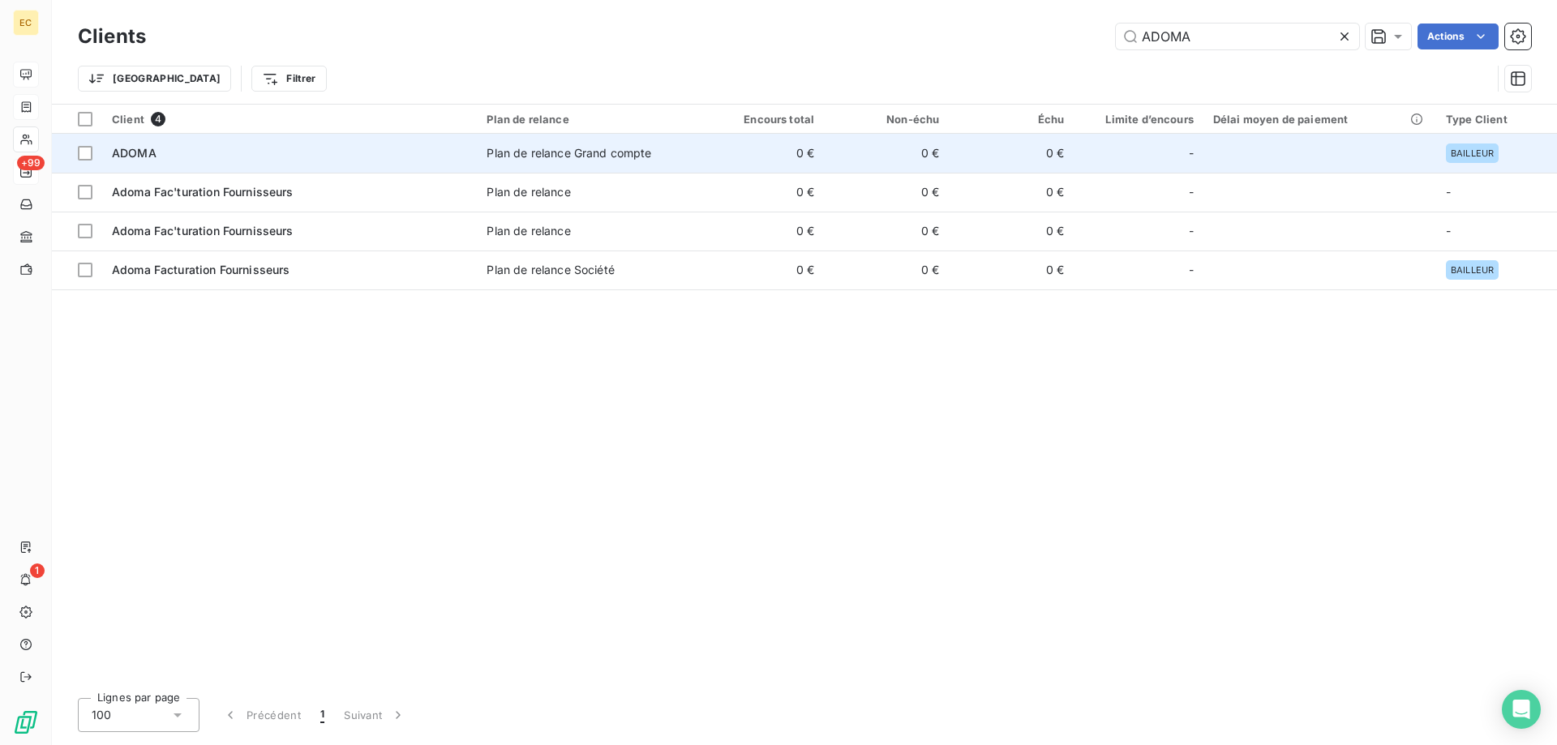
type input "ADOMA"
click at [128, 165] on td "ADOMA" at bounding box center [289, 153] width 375 height 39
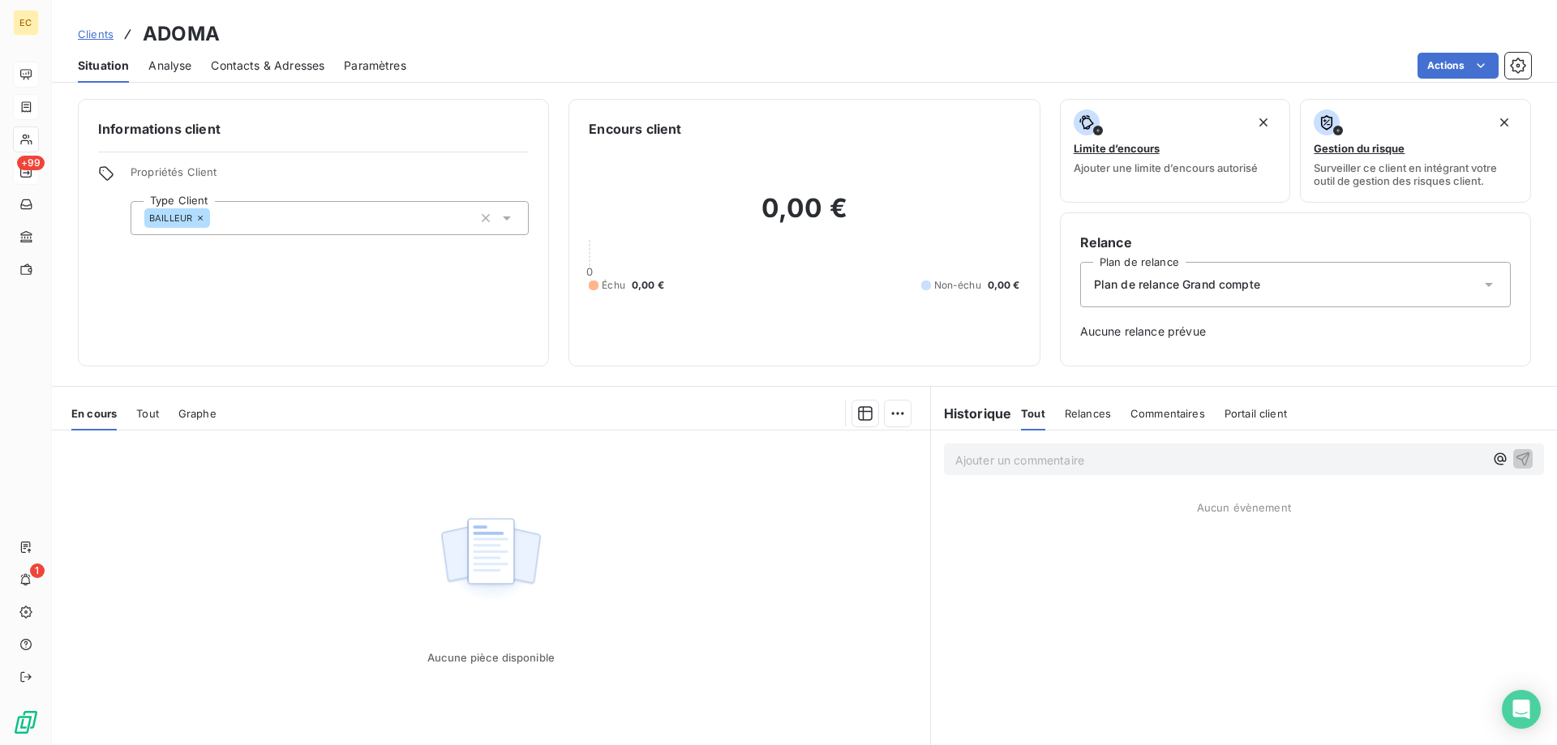
click at [265, 70] on span "Contacts & Adresses" at bounding box center [268, 66] width 114 height 16
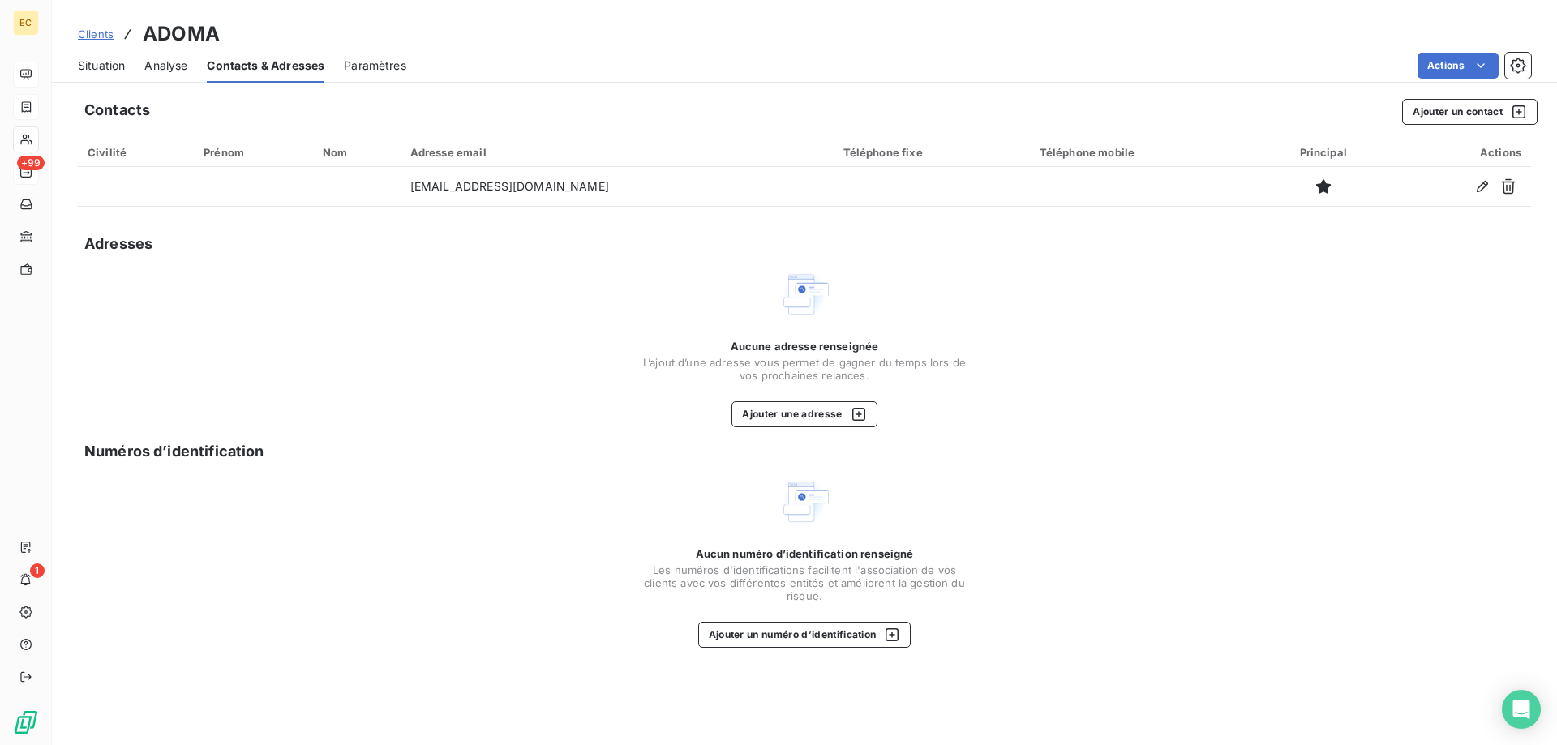
click at [96, 36] on span "Clients" at bounding box center [96, 34] width 36 height 13
